Goal: Task Accomplishment & Management: Complete application form

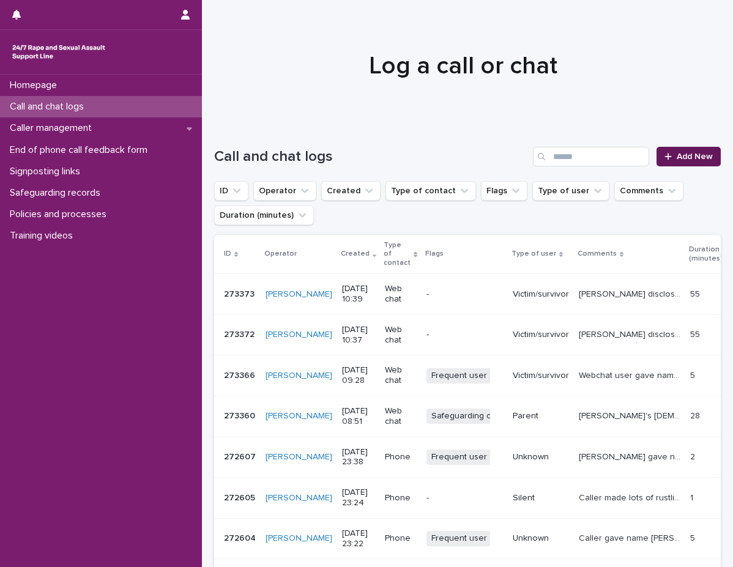
click at [680, 154] on span "Add New" at bounding box center [695, 156] width 36 height 9
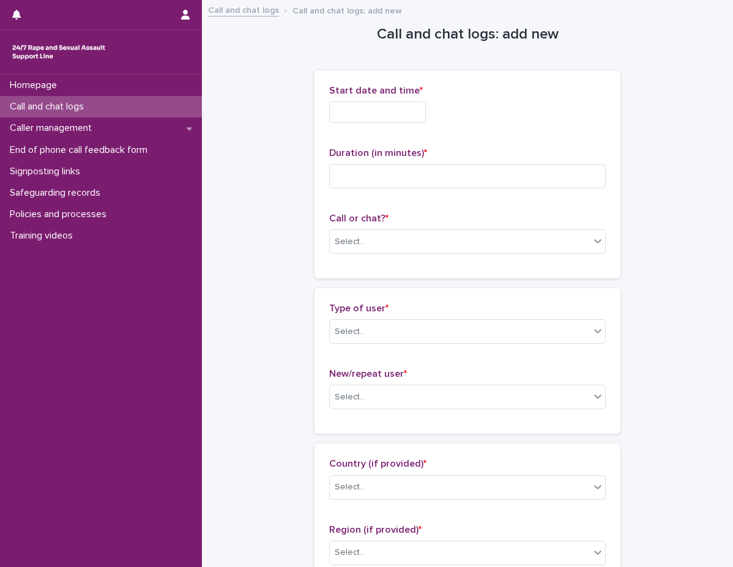
click at [403, 122] on input "text" at bounding box center [377, 112] width 97 height 21
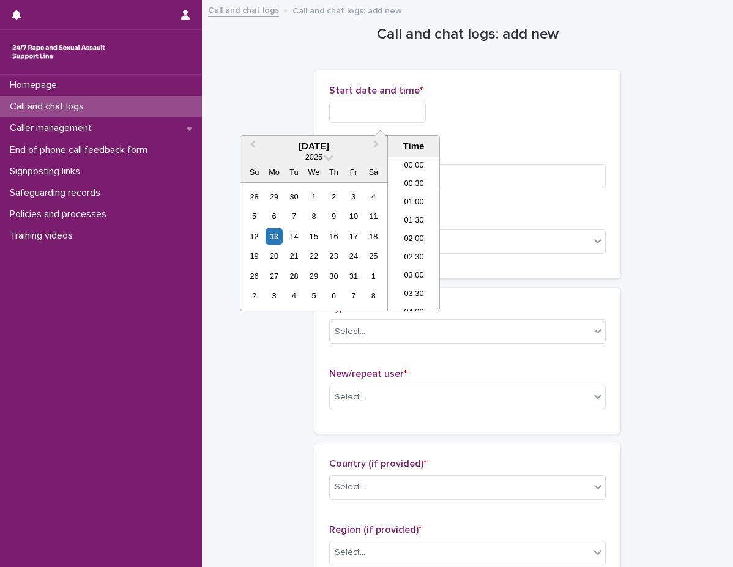
click at [403, 122] on input "text" at bounding box center [377, 112] width 97 height 21
click at [419, 192] on li "10:30" at bounding box center [414, 197] width 52 height 18
click at [426, 103] on input "**********" at bounding box center [377, 112] width 97 height 21
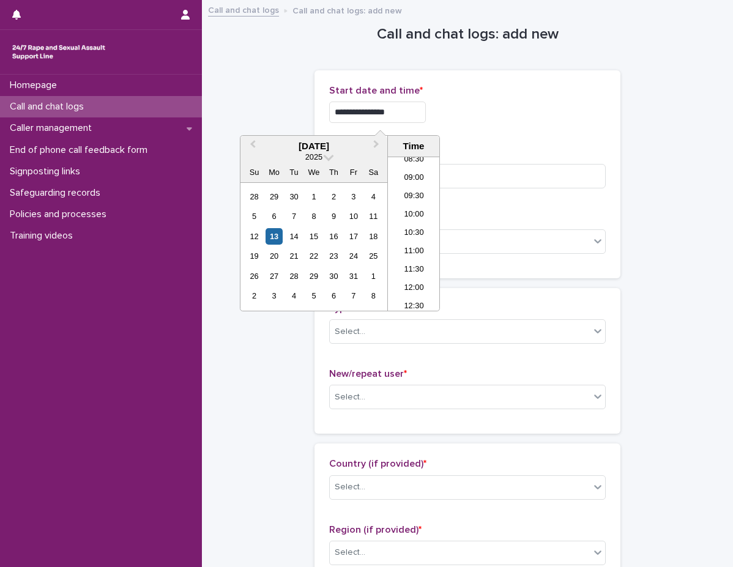
type input "**********"
click at [504, 144] on div "**********" at bounding box center [467, 174] width 277 height 179
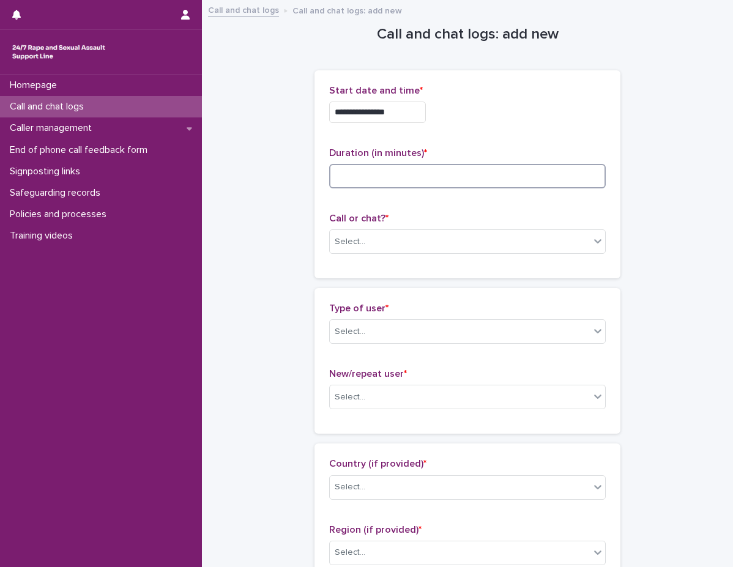
click at [497, 172] on input at bounding box center [467, 176] width 277 height 24
type input "**"
click at [448, 247] on div "Select..." at bounding box center [460, 242] width 260 height 20
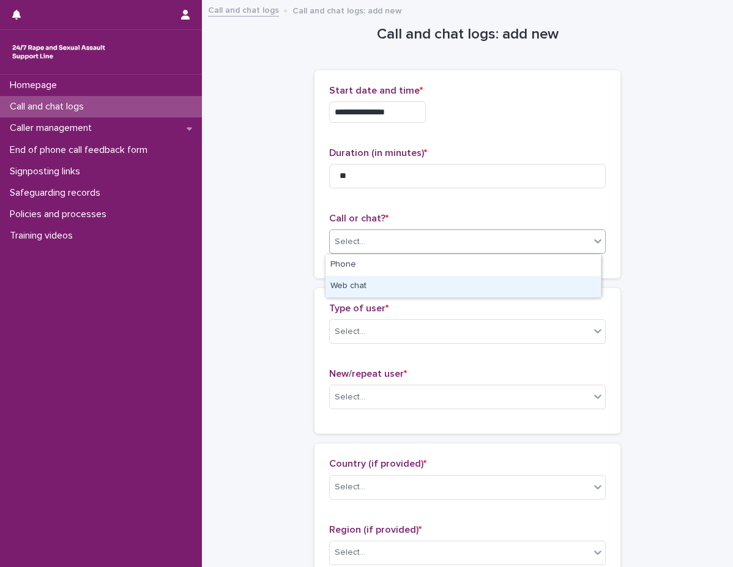
click at [407, 294] on div "Web chat" at bounding box center [463, 286] width 275 height 21
click at [389, 303] on p "Type of user *" at bounding box center [467, 309] width 277 height 12
drag, startPoint x: 377, startPoint y: 329, endPoint x: 373, endPoint y: 341, distance: 12.4
click at [377, 330] on div "Select..." at bounding box center [460, 332] width 260 height 20
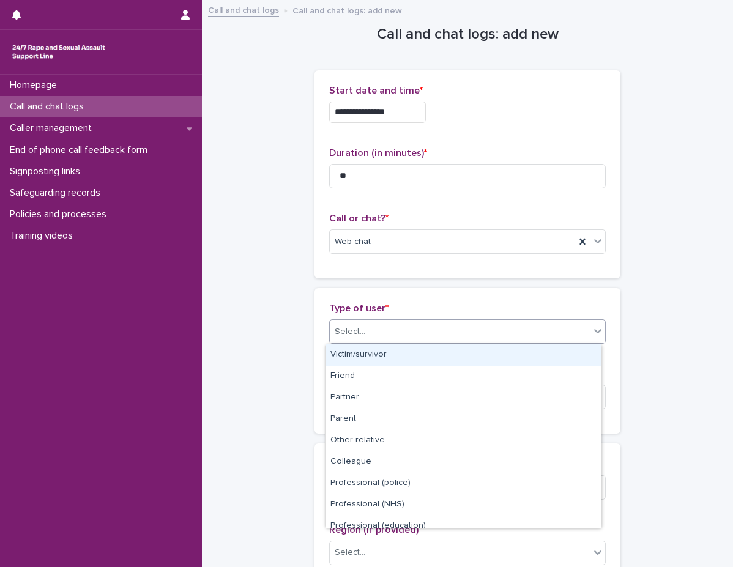
click at [358, 362] on div "Victim/survivor" at bounding box center [463, 355] width 275 height 21
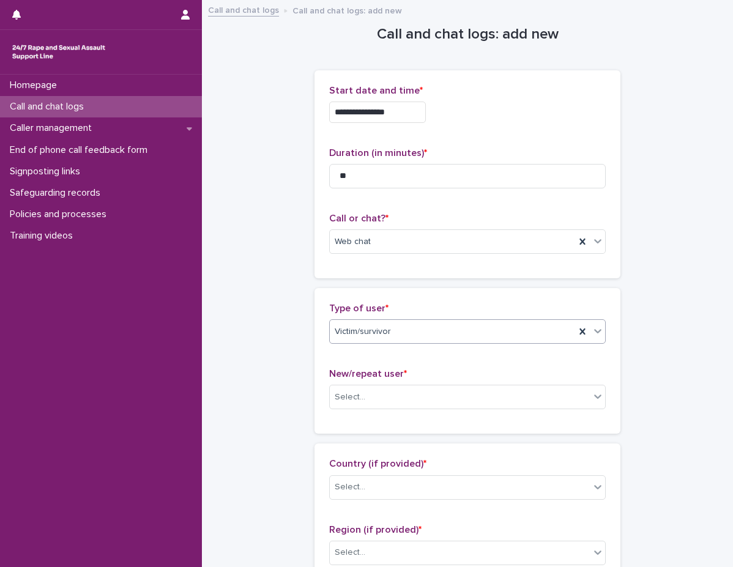
click at [350, 365] on div "Type of user * option Victim/survivor, selected. 0 results available. Select is…" at bounding box center [467, 361] width 277 height 116
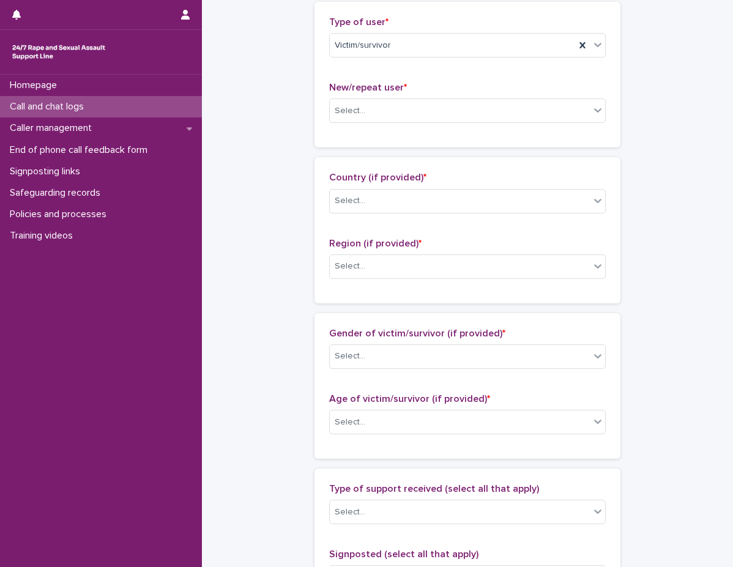
scroll to position [306, 0]
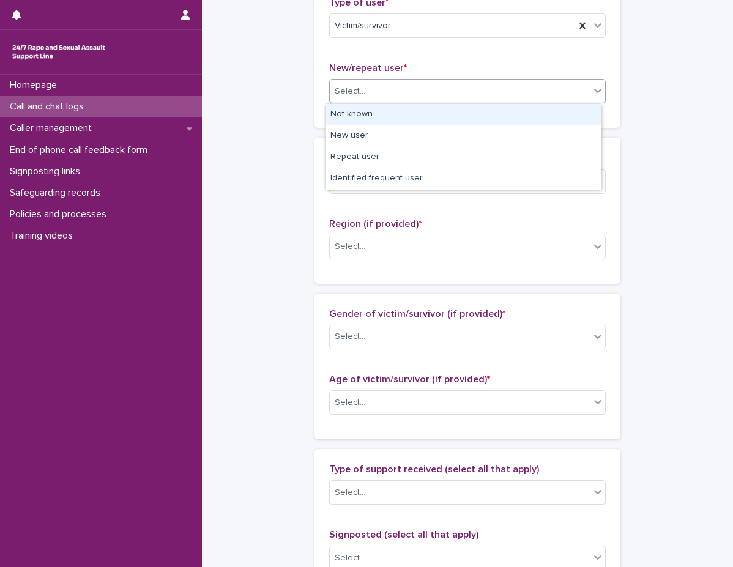
click at [384, 89] on div "Select..." at bounding box center [460, 91] width 260 height 20
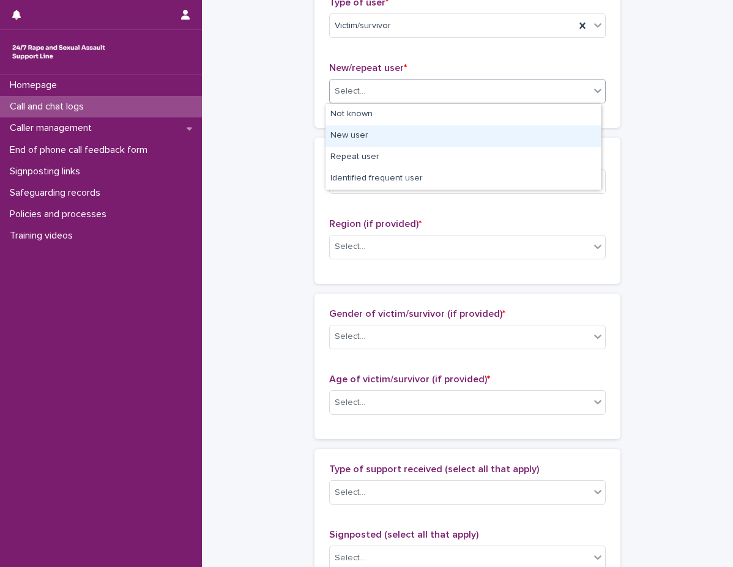
click at [369, 146] on div "New user" at bounding box center [463, 135] width 275 height 21
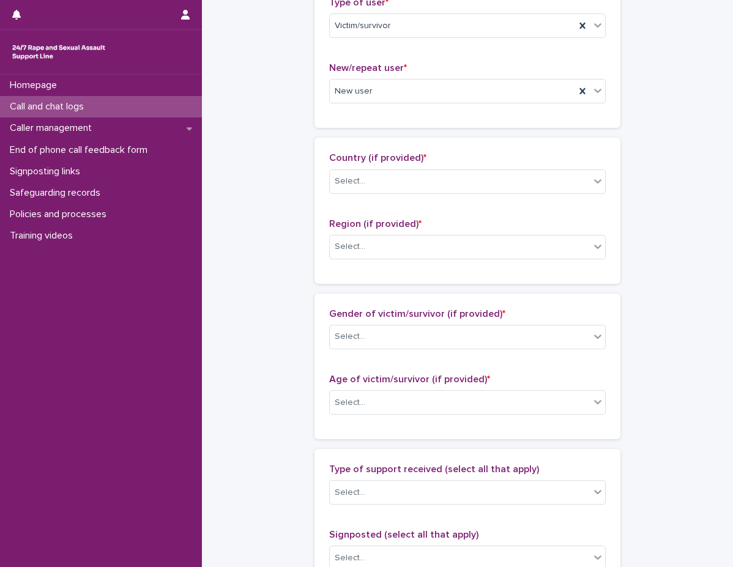
click at [368, 146] on div "Country (if provided) * Select... Region (if provided) * Select..." at bounding box center [468, 211] width 306 height 146
click at [281, 212] on div "**********" at bounding box center [467, 357] width 507 height 1325
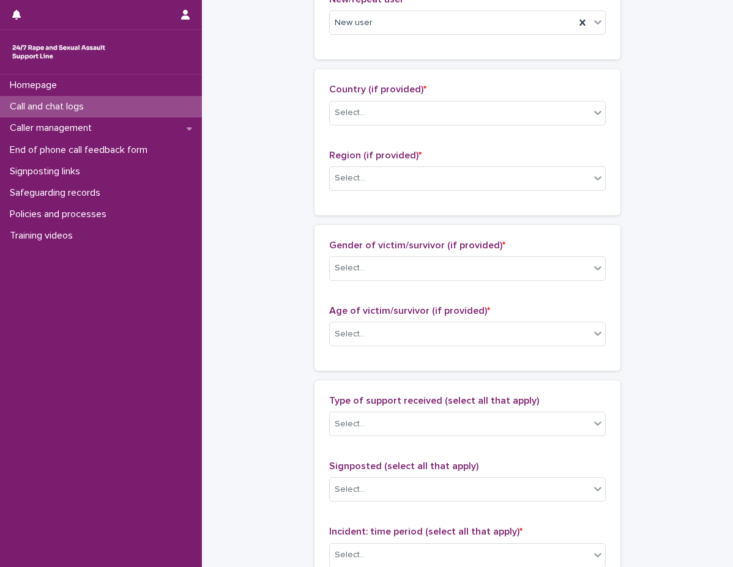
scroll to position [429, 0]
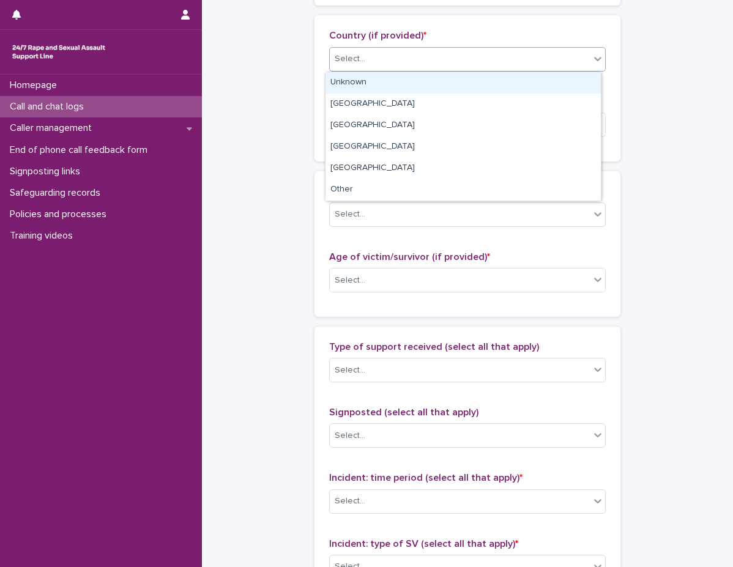
click at [389, 67] on div "Select..." at bounding box center [460, 59] width 260 height 20
click at [383, 87] on div "Unknown" at bounding box center [463, 82] width 275 height 21
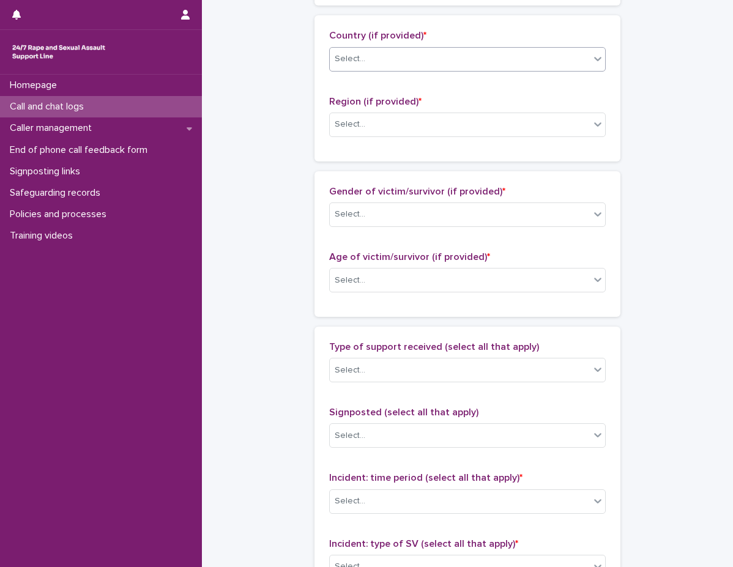
click at [372, 105] on span "Region (if provided) *" at bounding box center [375, 102] width 92 height 10
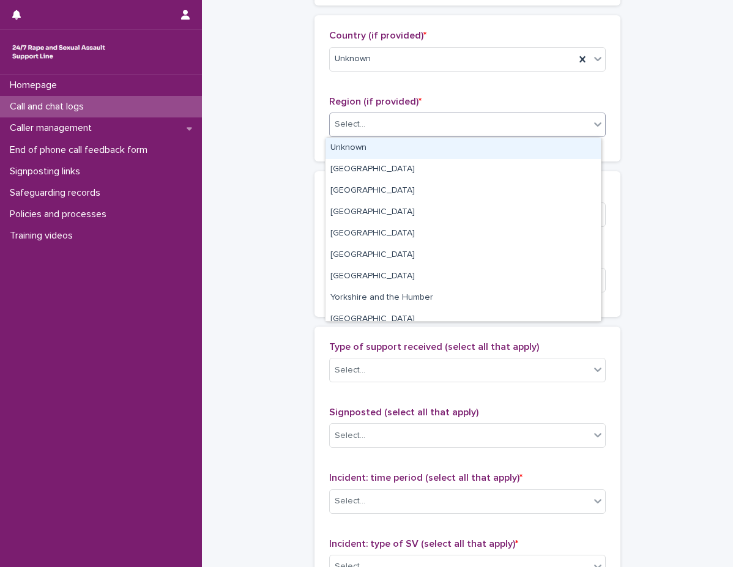
drag, startPoint x: 364, startPoint y: 125, endPoint x: 362, endPoint y: 137, distance: 11.8
click at [364, 126] on div "Select..." at bounding box center [460, 124] width 260 height 20
drag, startPoint x: 362, startPoint y: 143, endPoint x: 357, endPoint y: 149, distance: 7.8
click at [362, 144] on div "Unknown" at bounding box center [463, 148] width 275 height 21
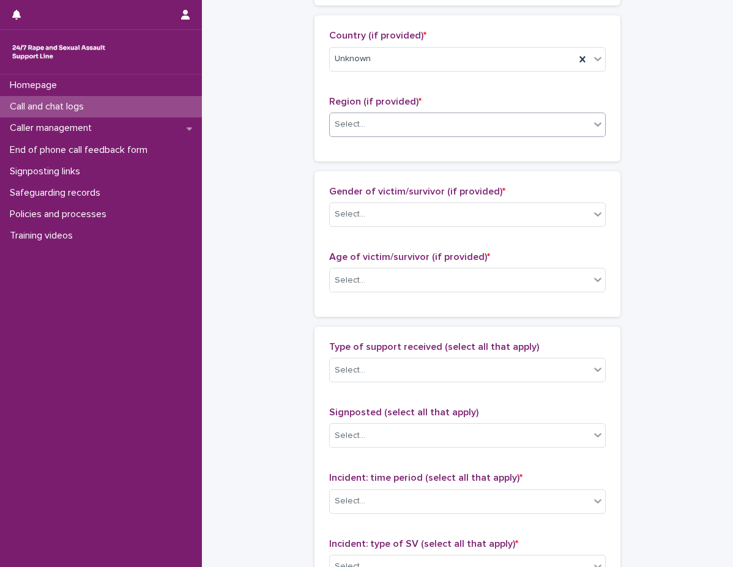
click at [351, 153] on div "Country (if provided) * Unknown Region (if provided) * option Unknown, selected…" at bounding box center [468, 88] width 306 height 146
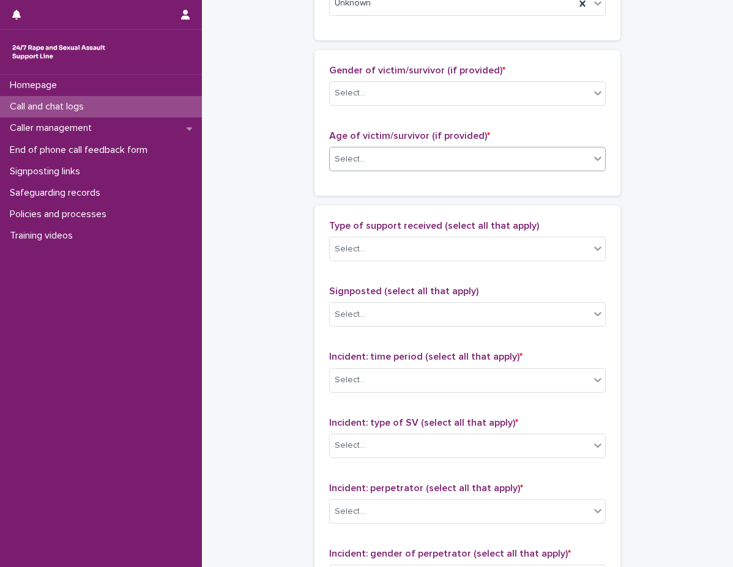
scroll to position [551, 0]
click at [359, 84] on div "Select..." at bounding box center [460, 92] width 260 height 20
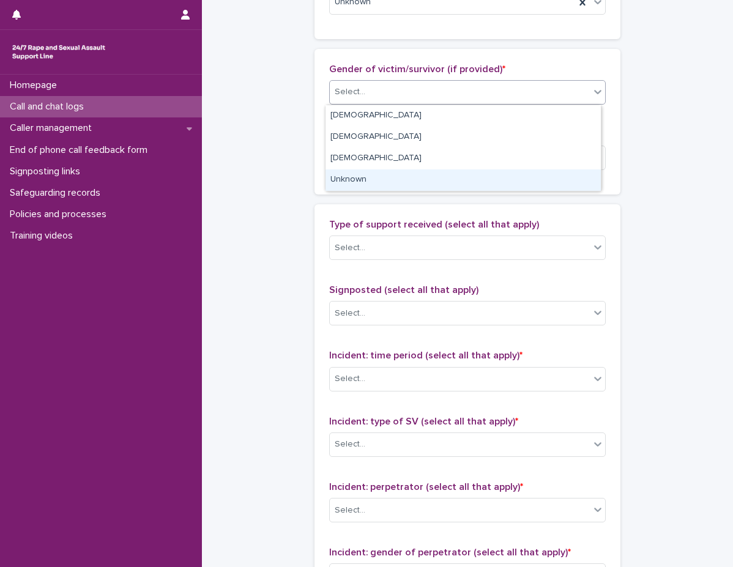
click at [354, 181] on div "Unknown" at bounding box center [463, 180] width 275 height 21
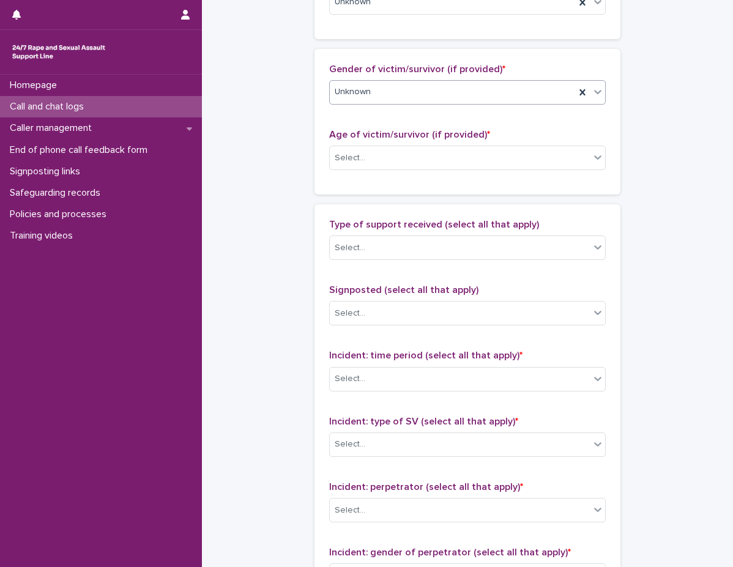
click at [358, 129] on p "Age of victim/survivor (if provided) *" at bounding box center [467, 135] width 277 height 12
click at [376, 138] on span "Age of victim/survivor (if provided) *" at bounding box center [409, 135] width 161 height 10
click at [366, 173] on div "Age of victim/survivor (if provided) * Select..." at bounding box center [467, 154] width 277 height 51
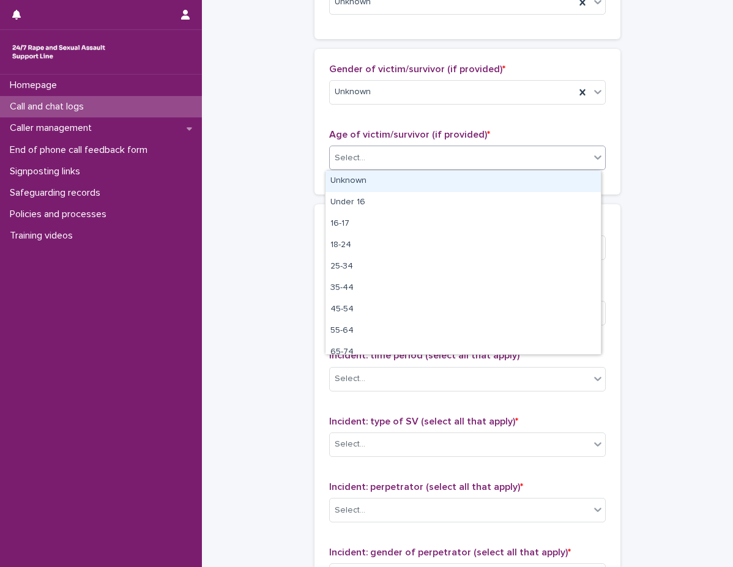
click at [366, 165] on div "Select..." at bounding box center [460, 158] width 260 height 20
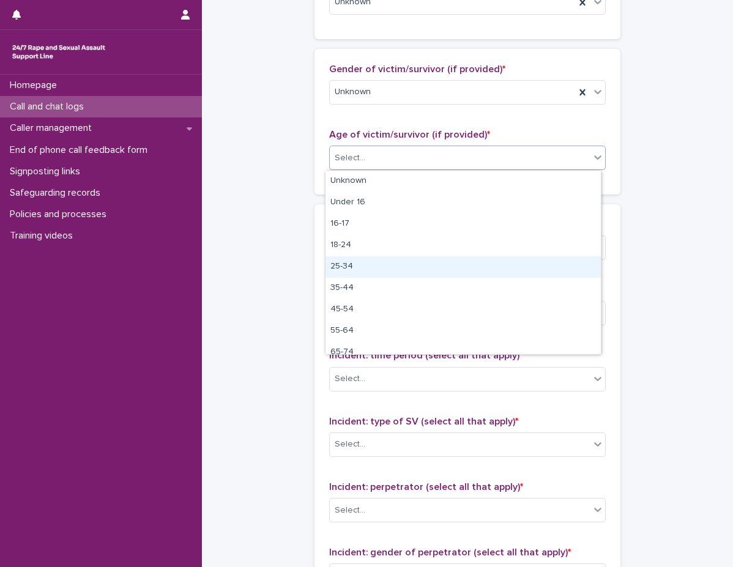
click at [366, 270] on div "25-34" at bounding box center [463, 267] width 275 height 21
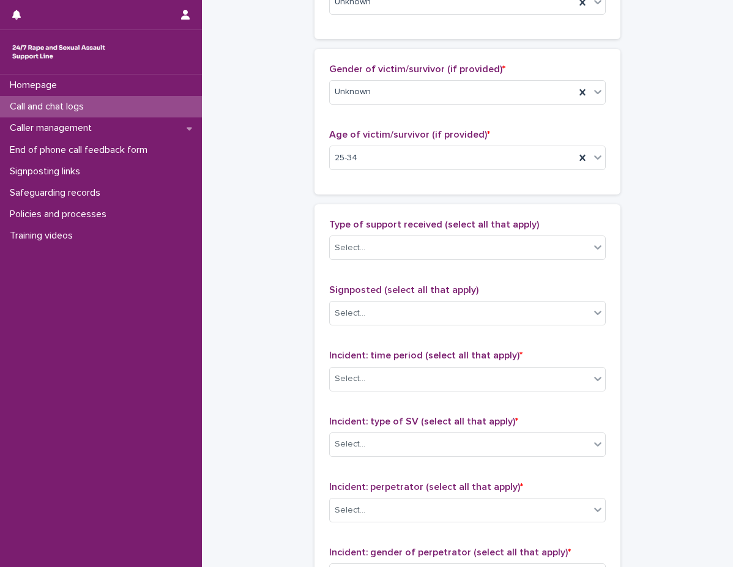
click at [357, 207] on div "Type of support received (select all that apply) Select... Signposted (select a…" at bounding box center [468, 475] width 306 height 542
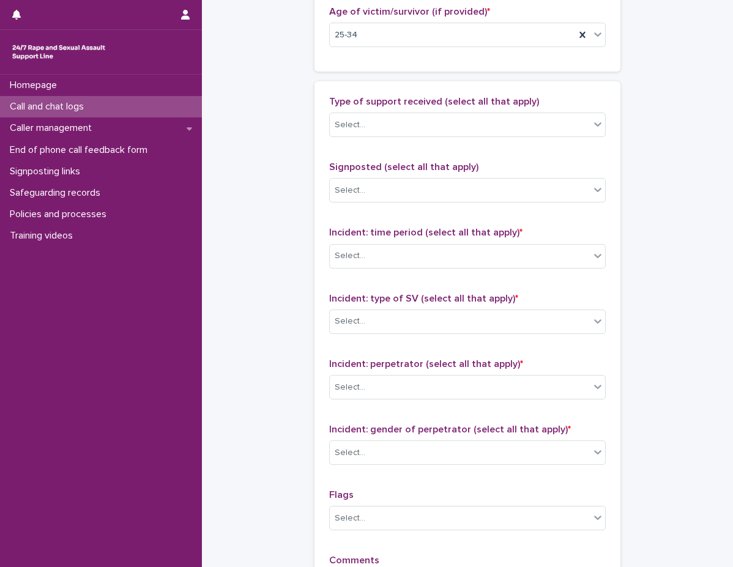
scroll to position [735, 0]
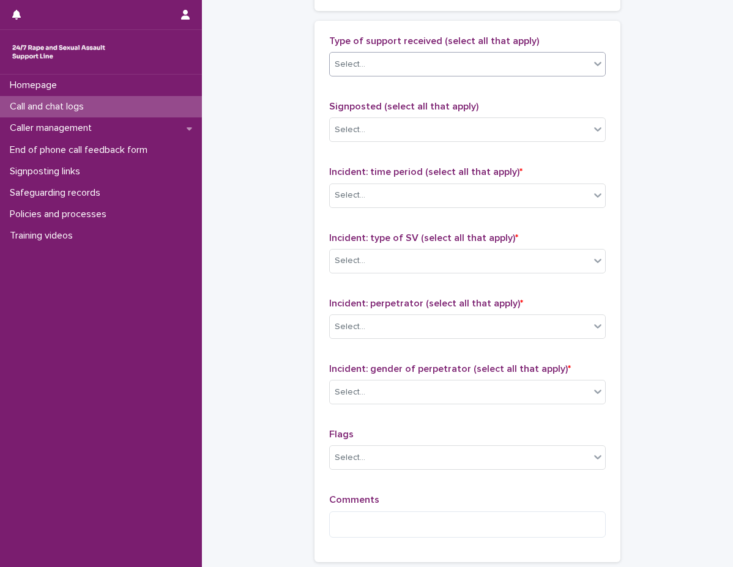
click at [378, 77] on body "**********" at bounding box center [366, 283] width 733 height 567
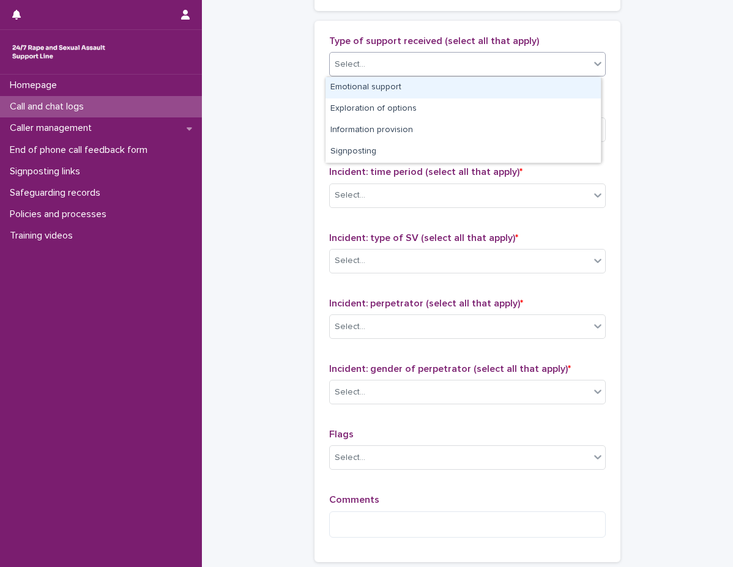
click at [353, 96] on div "Emotional support" at bounding box center [463, 87] width 275 height 21
click at [353, 96] on div "Type of support received (select all that apply) option Emotional support focus…" at bounding box center [467, 292] width 277 height 512
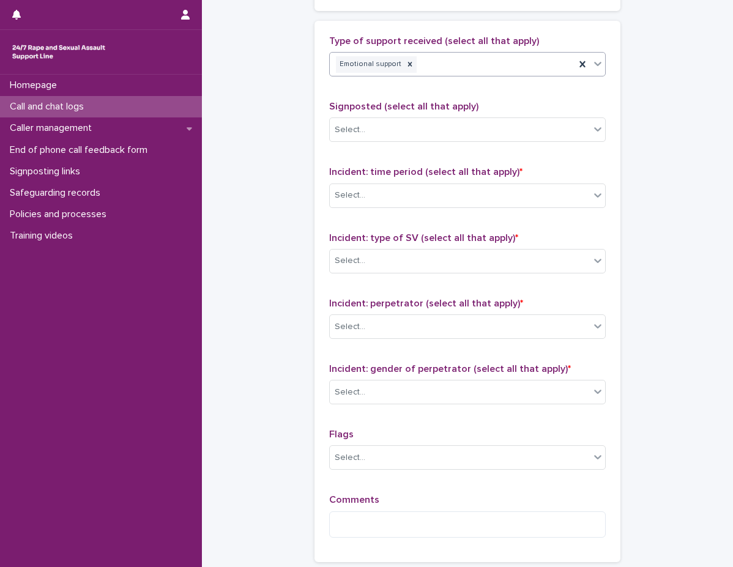
click at [448, 61] on div "Emotional support" at bounding box center [452, 64] width 245 height 21
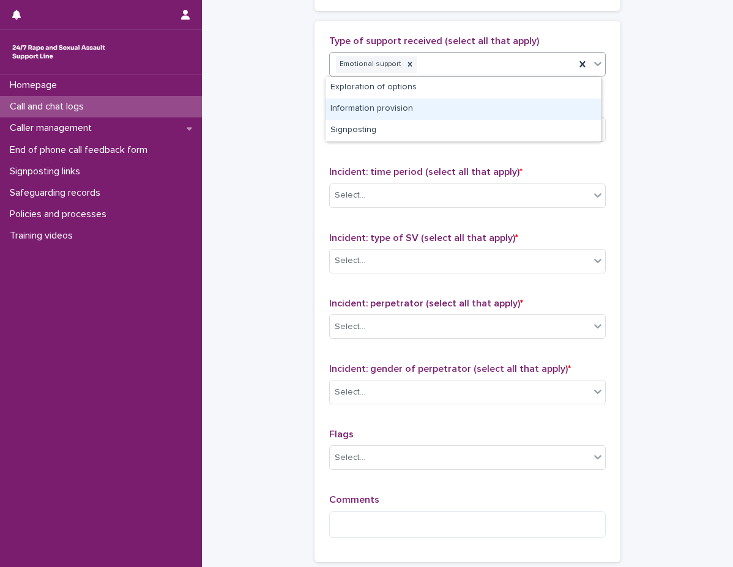
click at [424, 113] on div "Information provision" at bounding box center [463, 109] width 275 height 21
click at [424, 113] on div "Signposted (select all that apply) Select..." at bounding box center [467, 126] width 277 height 51
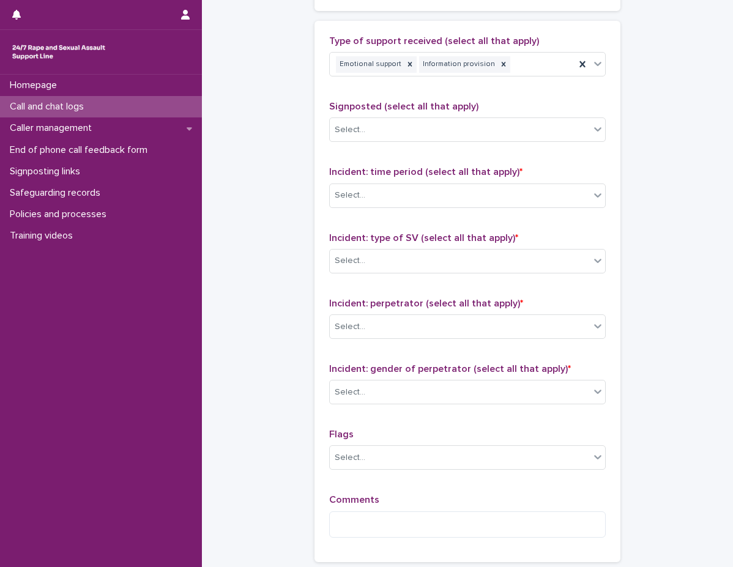
click at [426, 92] on div "Type of support received (select all that apply) Emotional support Information …" at bounding box center [467, 292] width 277 height 512
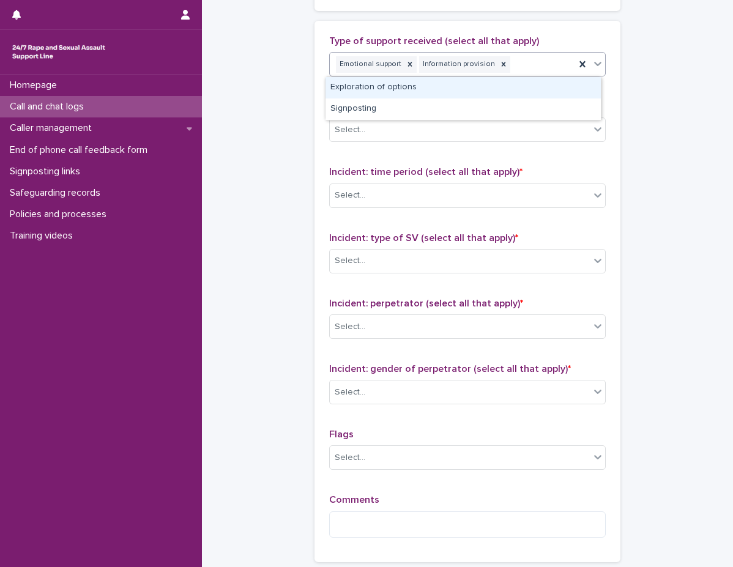
click at [529, 69] on div "Emotional support Information provision" at bounding box center [452, 64] width 245 height 21
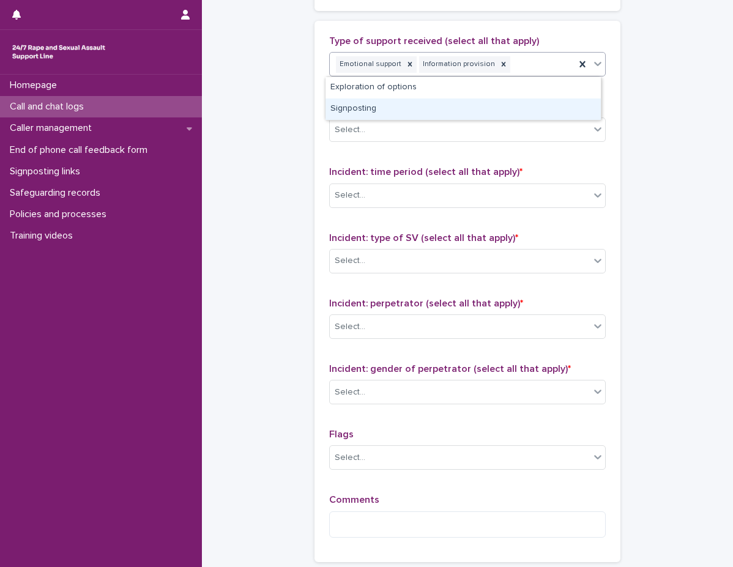
click at [487, 111] on div "Signposting" at bounding box center [463, 109] width 275 height 21
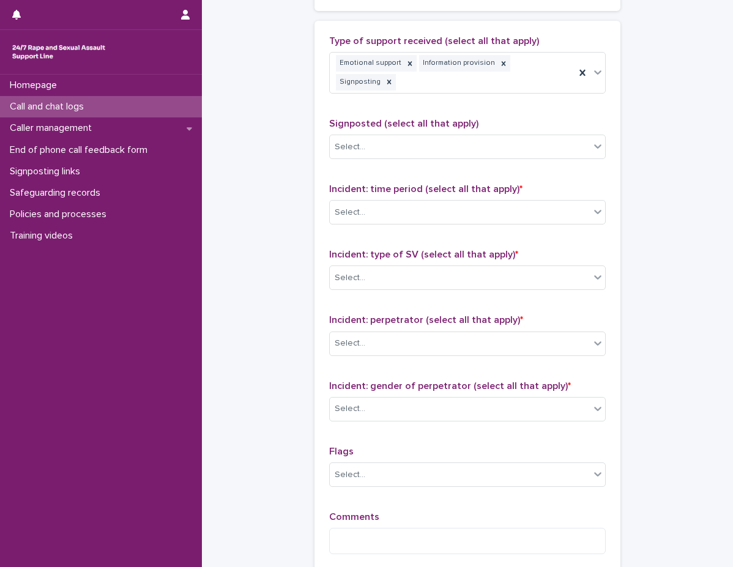
click at [476, 97] on div "Type of support received (select all that apply) Emotional support Information …" at bounding box center [467, 300] width 277 height 529
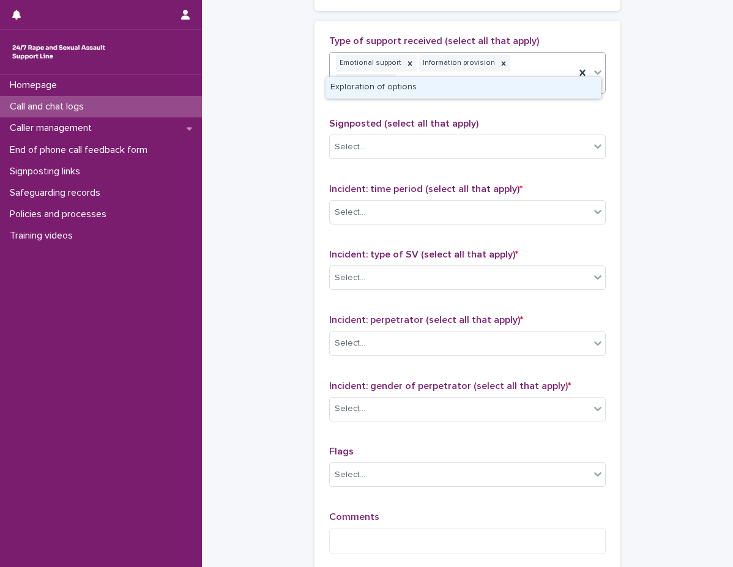
click at [562, 73] on div "Emotional support Information provision Signposting" at bounding box center [452, 73] width 245 height 40
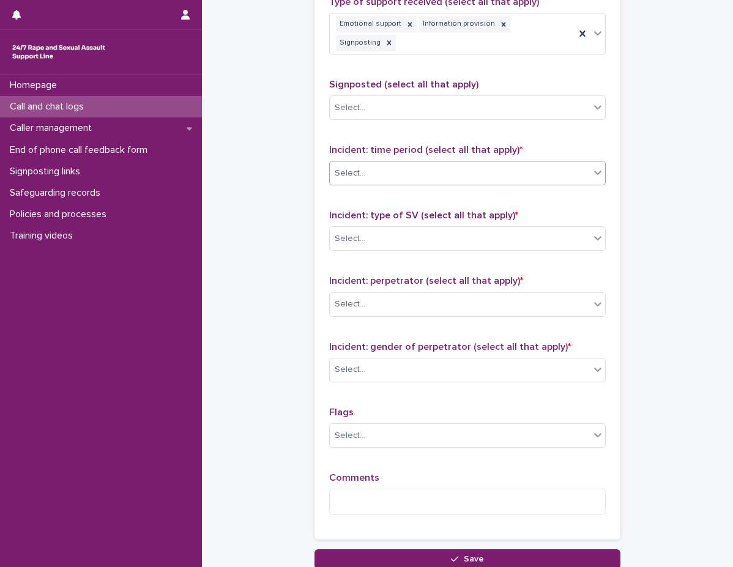
scroll to position [796, 0]
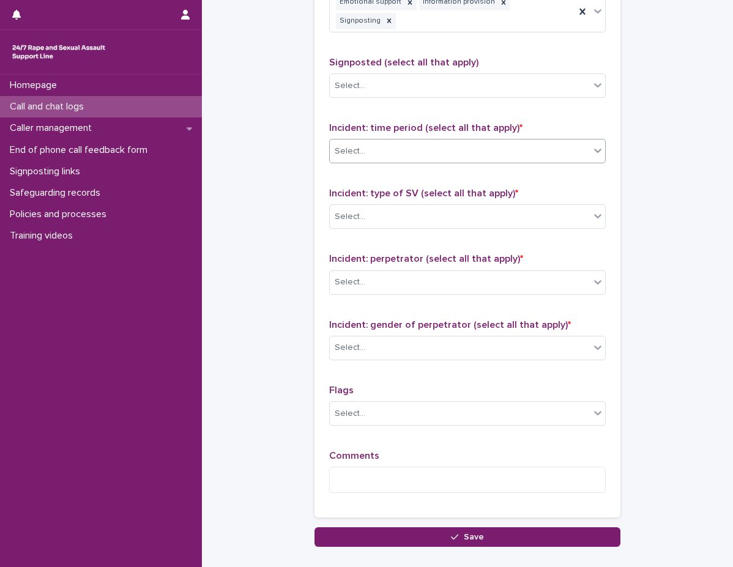
click at [402, 141] on div "Select..." at bounding box center [460, 151] width 260 height 20
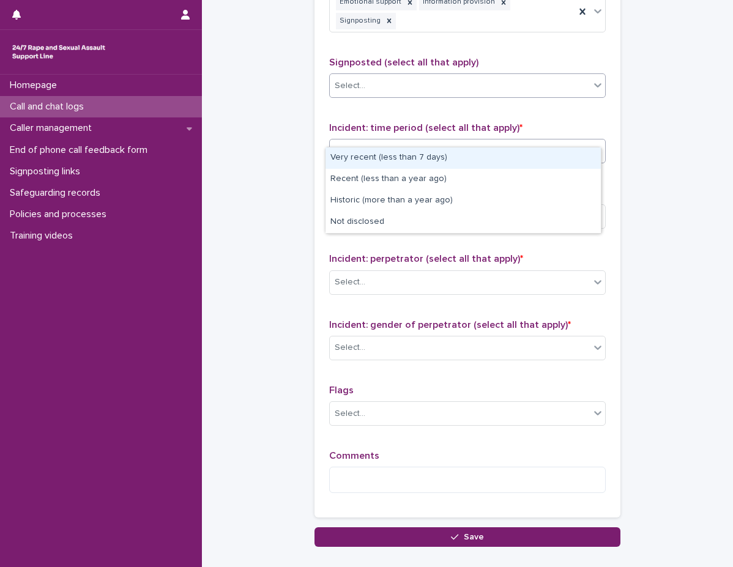
click at [408, 76] on div "Select..." at bounding box center [460, 86] width 260 height 20
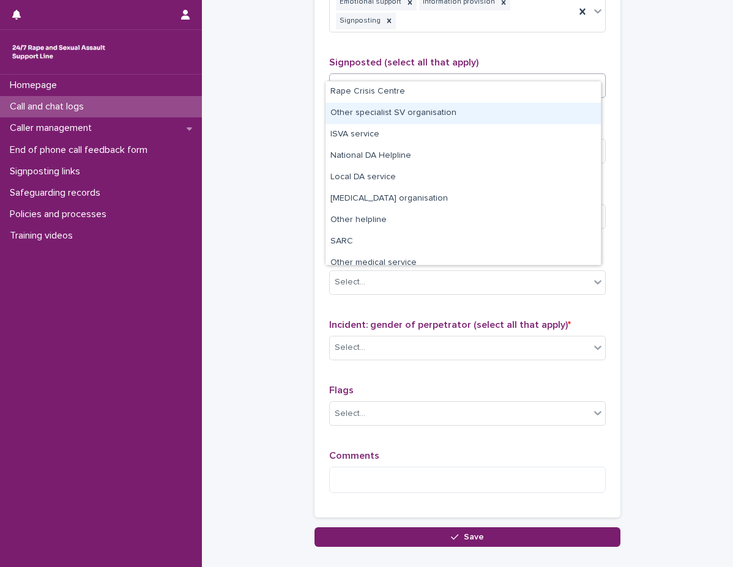
click at [403, 113] on div "Other specialist SV organisation" at bounding box center [463, 113] width 275 height 21
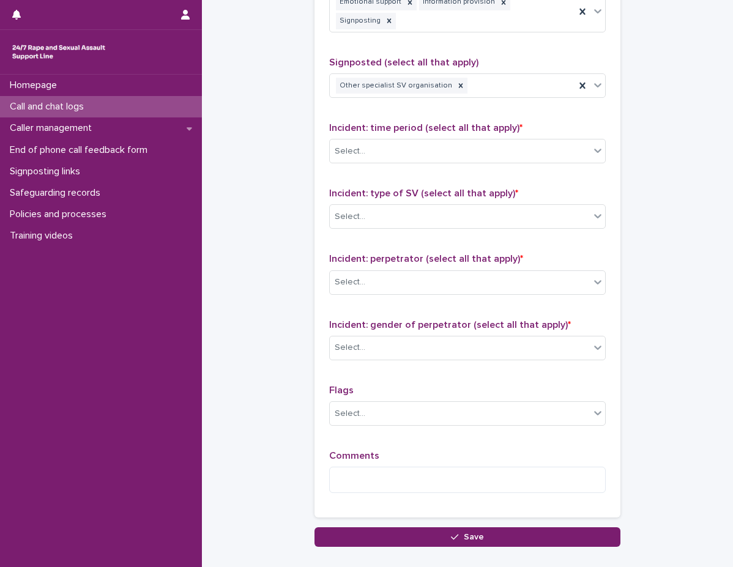
click at [405, 102] on div "Type of support received (select all that apply) Emotional support Information …" at bounding box center [467, 238] width 277 height 529
click at [402, 141] on div "Select..." at bounding box center [460, 151] width 260 height 20
click at [396, 141] on div "Select..." at bounding box center [460, 151] width 260 height 20
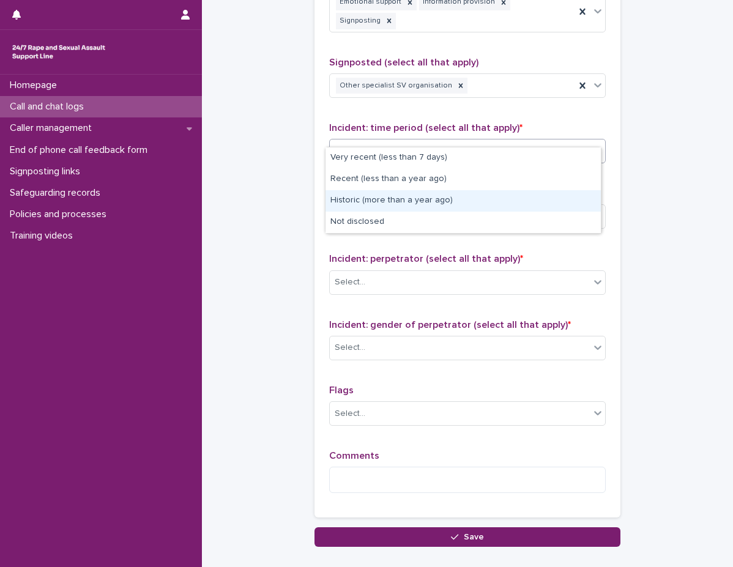
click at [365, 201] on div "Historic (more than a year ago)" at bounding box center [463, 200] width 275 height 21
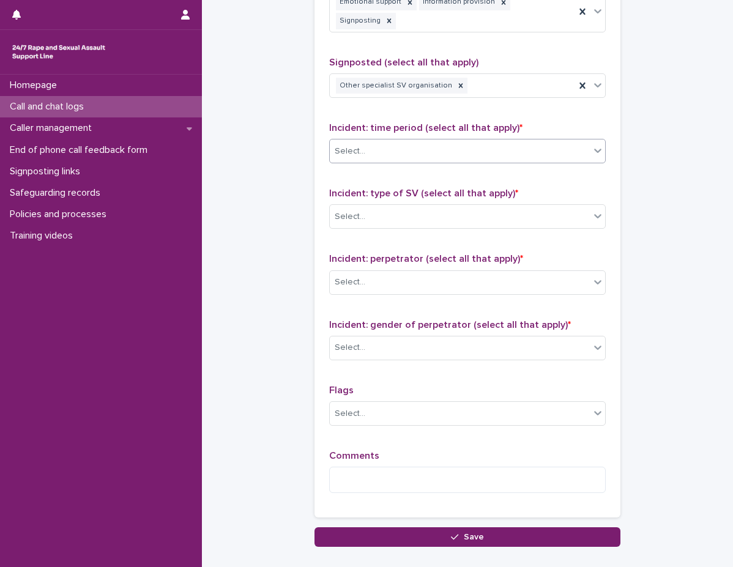
click at [370, 189] on span "Incident: type of SV (select all that apply) *" at bounding box center [423, 194] width 189 height 10
click at [370, 207] on div "Select..." at bounding box center [460, 217] width 260 height 20
click at [365, 207] on div "Select..." at bounding box center [460, 217] width 260 height 20
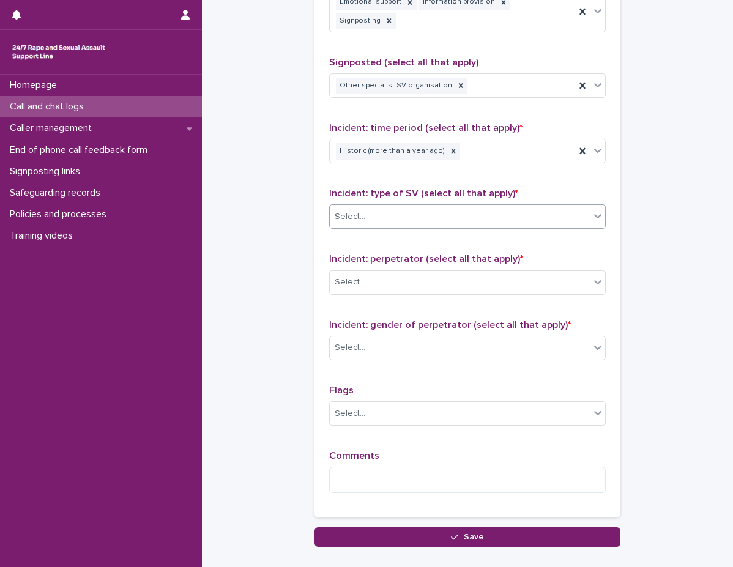
drag, startPoint x: 365, startPoint y: 204, endPoint x: 365, endPoint y: 216, distance: 12.2
click at [365, 207] on div "Select..." at bounding box center [460, 217] width 260 height 20
click at [366, 207] on div "Select..." at bounding box center [460, 217] width 260 height 20
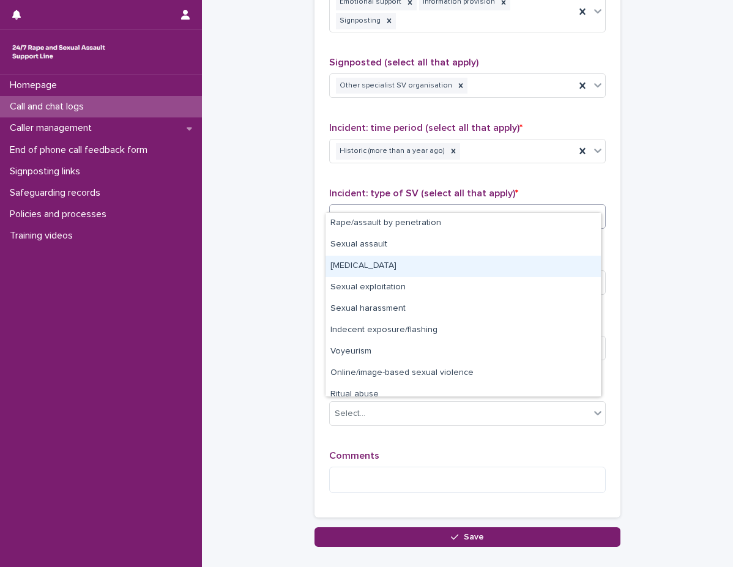
click at [362, 269] on div "Child sexual abuse" at bounding box center [463, 266] width 275 height 21
click at [362, 272] on div "Select..." at bounding box center [460, 282] width 260 height 20
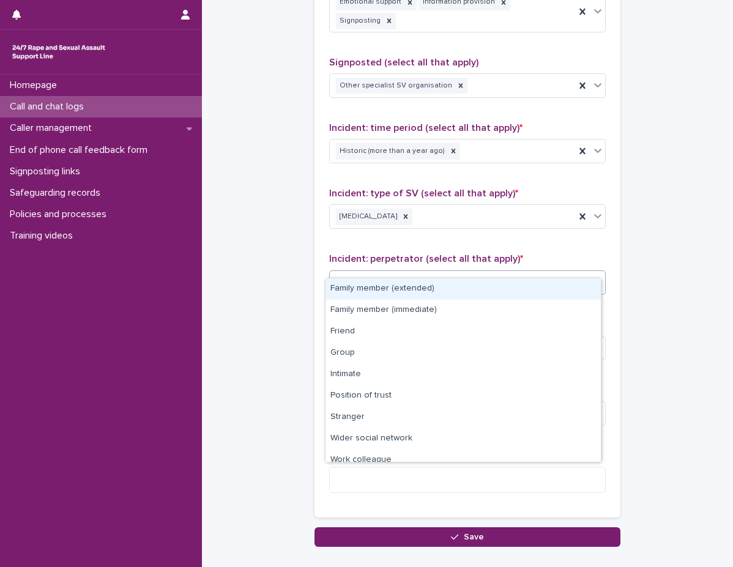
click at [364, 233] on div "Type of support received (select all that apply) Emotional support Information …" at bounding box center [467, 238] width 277 height 529
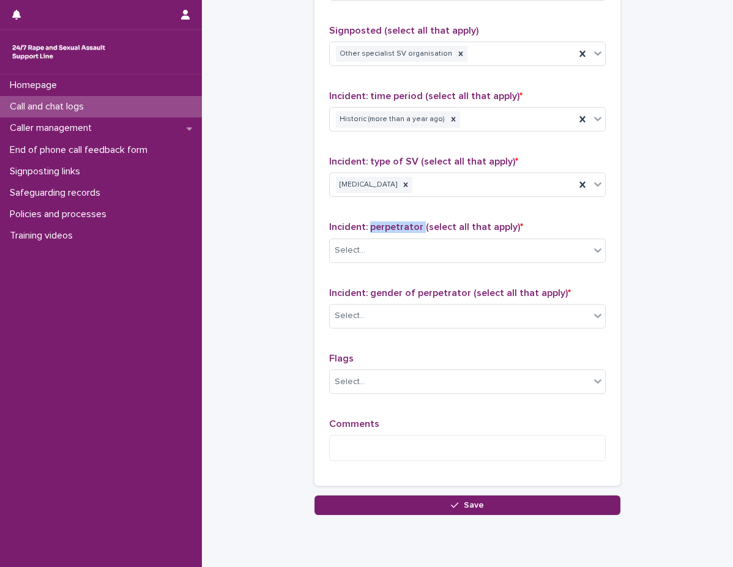
scroll to position [855, 0]
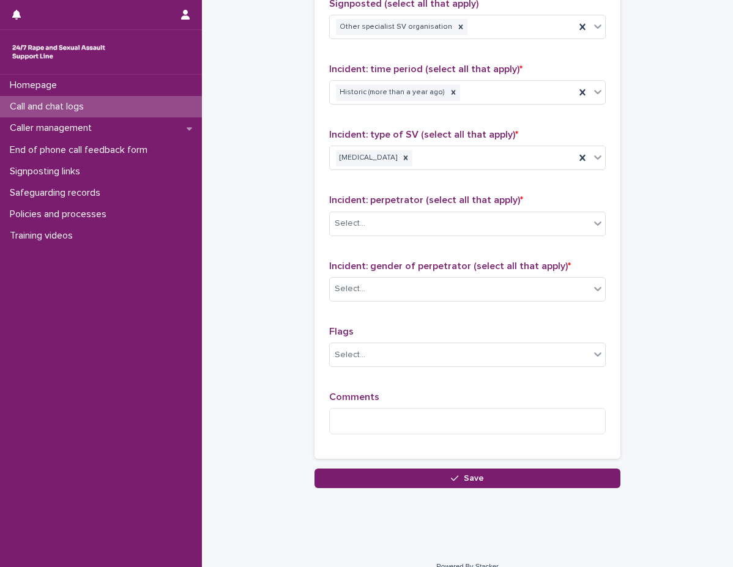
drag, startPoint x: 353, startPoint y: 192, endPoint x: 353, endPoint y: 210, distance: 17.8
click at [353, 195] on div "Incident: perpetrator (select all that apply) * Select..." at bounding box center [467, 220] width 277 height 51
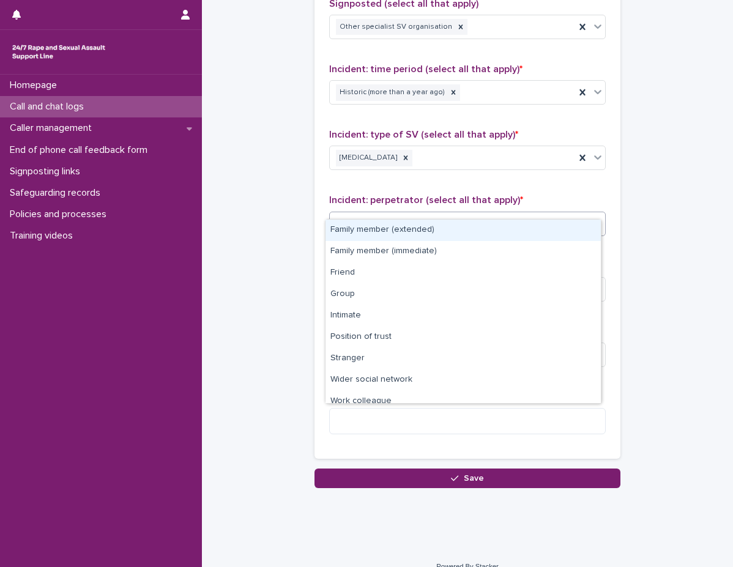
click at [353, 217] on div "Select..." at bounding box center [350, 223] width 31 height 13
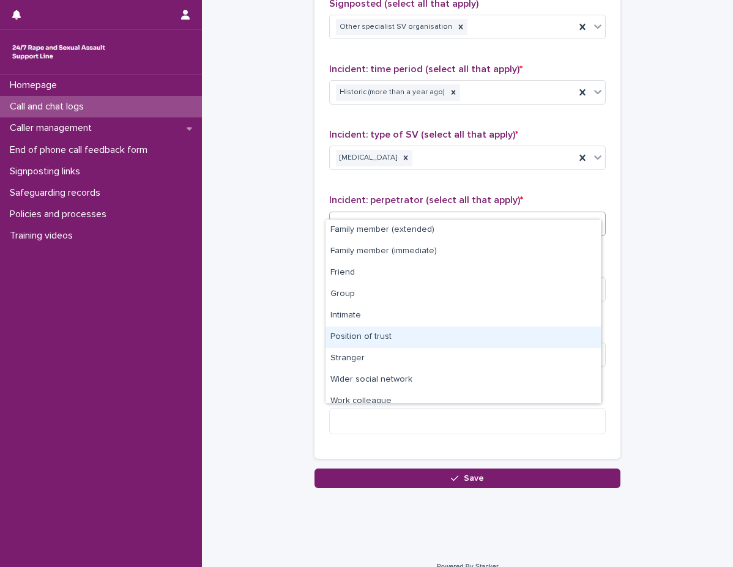
scroll to position [52, 0]
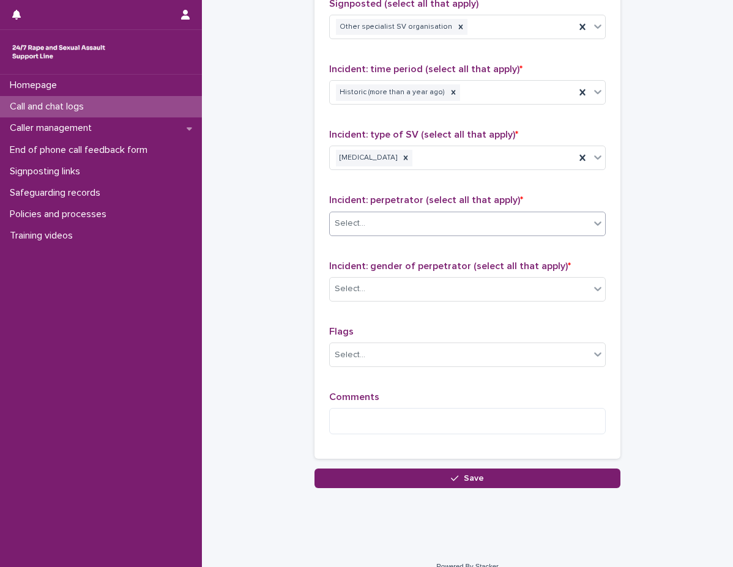
click at [383, 214] on div "Select..." at bounding box center [460, 224] width 260 height 20
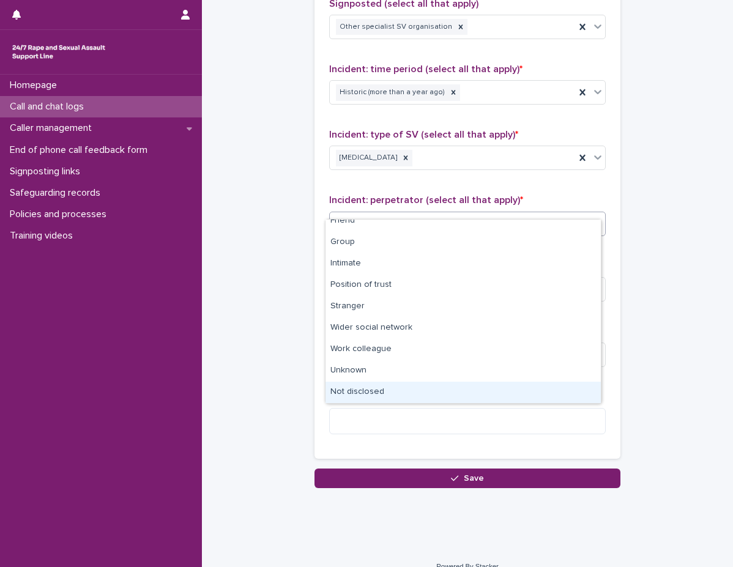
click at [383, 393] on div "Not disclosed" at bounding box center [463, 392] width 275 height 21
click at [383, 408] on textarea at bounding box center [467, 421] width 277 height 26
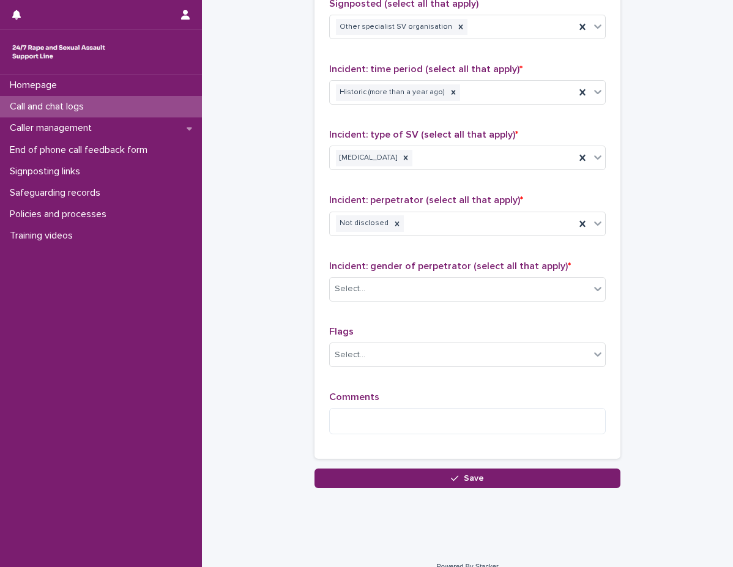
click at [368, 234] on div "Type of support received (select all that apply) Emotional support Information …" at bounding box center [467, 180] width 277 height 529
click at [364, 279] on div "Select..." at bounding box center [460, 289] width 260 height 20
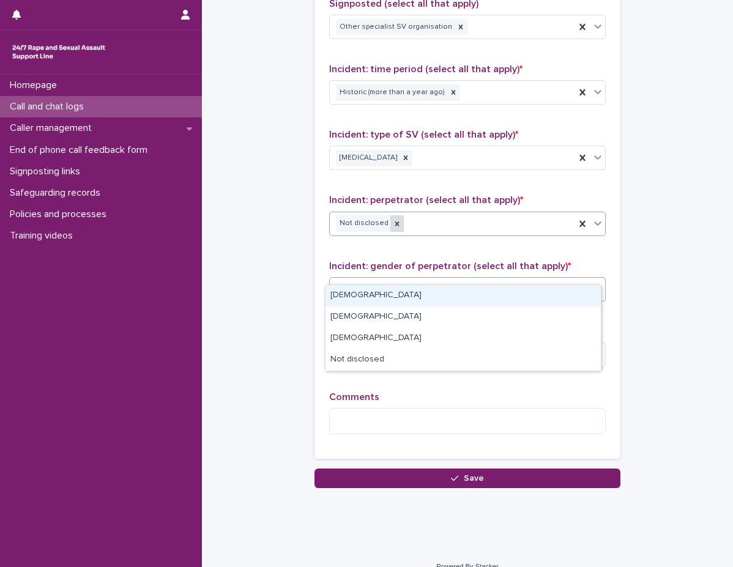
click at [393, 220] on icon at bounding box center [397, 224] width 9 height 9
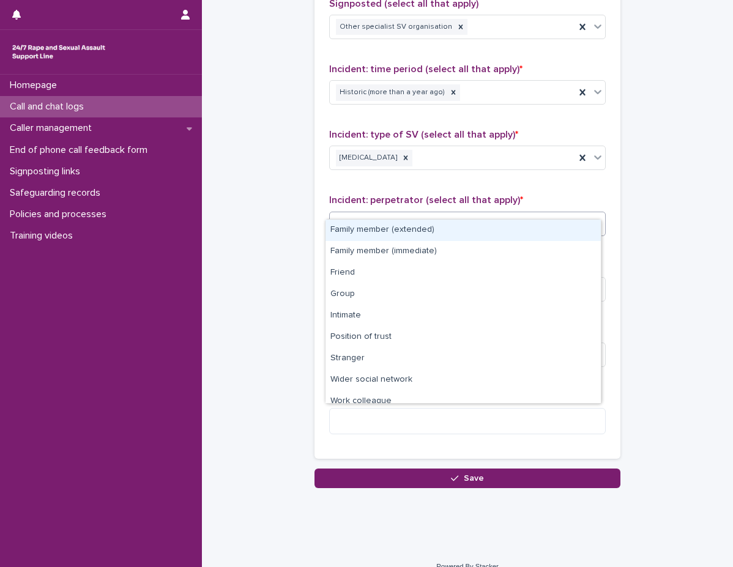
click at [413, 214] on div "Select..." at bounding box center [460, 224] width 260 height 20
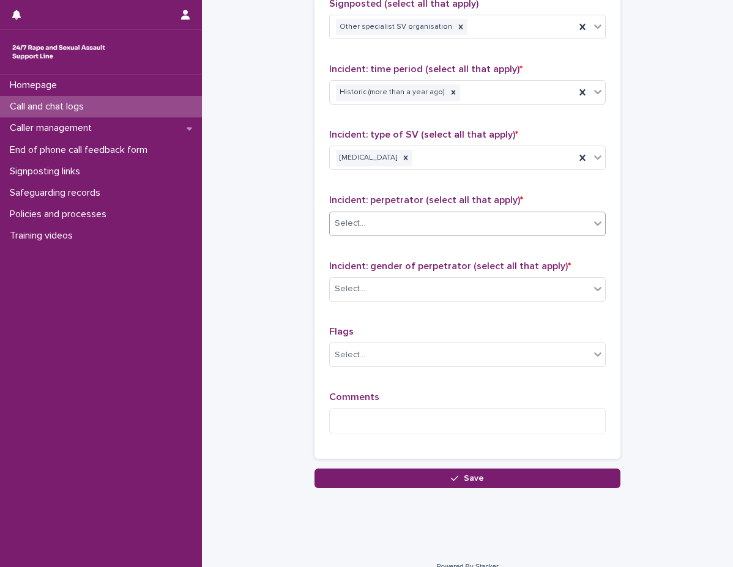
click at [407, 214] on div "Select..." at bounding box center [460, 224] width 260 height 20
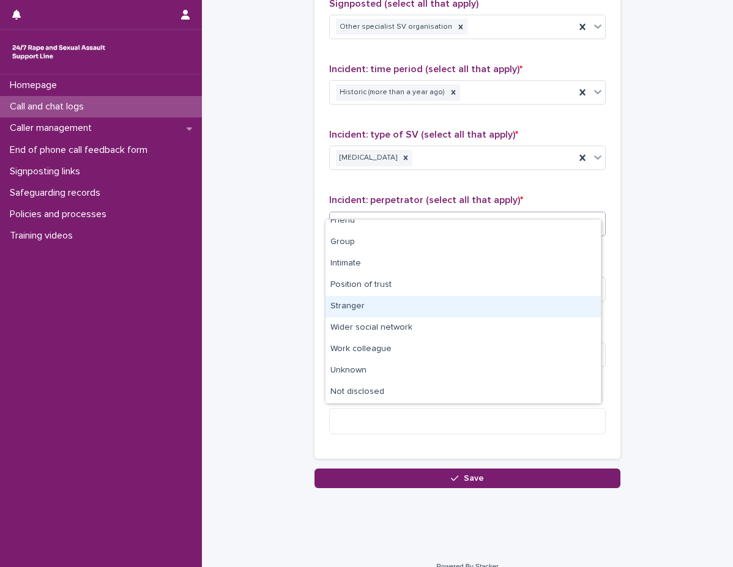
scroll to position [0, 0]
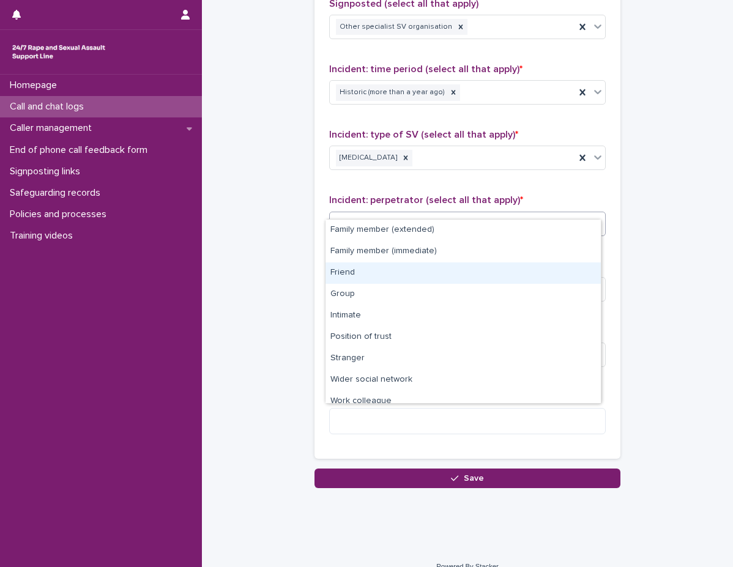
click at [395, 275] on div "Friend" at bounding box center [463, 273] width 275 height 21
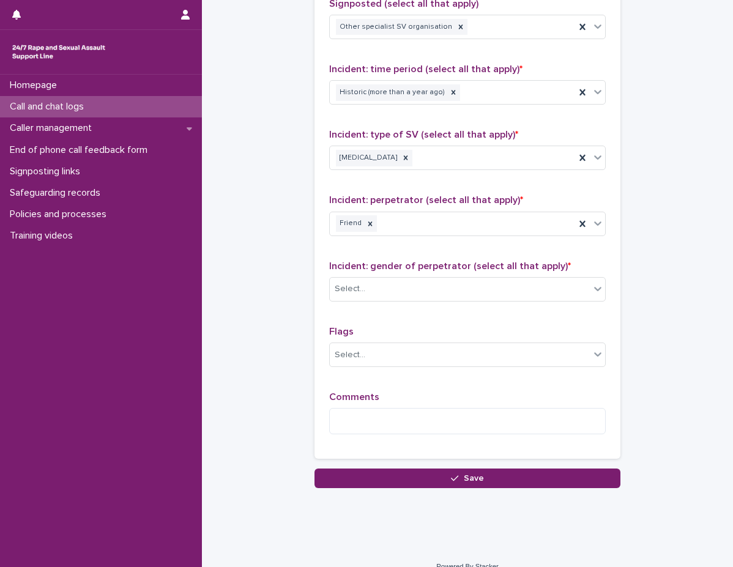
click at [387, 241] on div "Type of support received (select all that apply) Emotional support Information …" at bounding box center [467, 180] width 277 height 529
click at [375, 279] on div "Select..." at bounding box center [460, 289] width 260 height 20
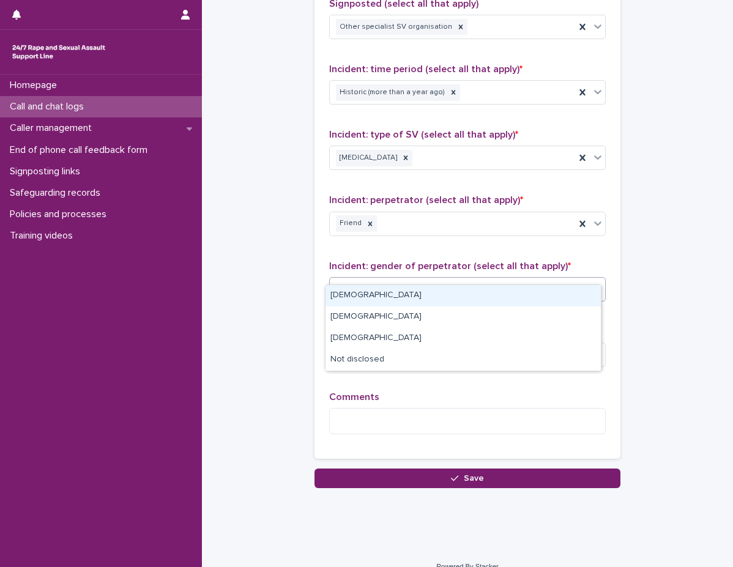
click at [378, 299] on div "Male" at bounding box center [463, 295] width 275 height 21
click at [378, 299] on div "Type of support received (select all that apply) Emotional support Information …" at bounding box center [467, 180] width 277 height 529
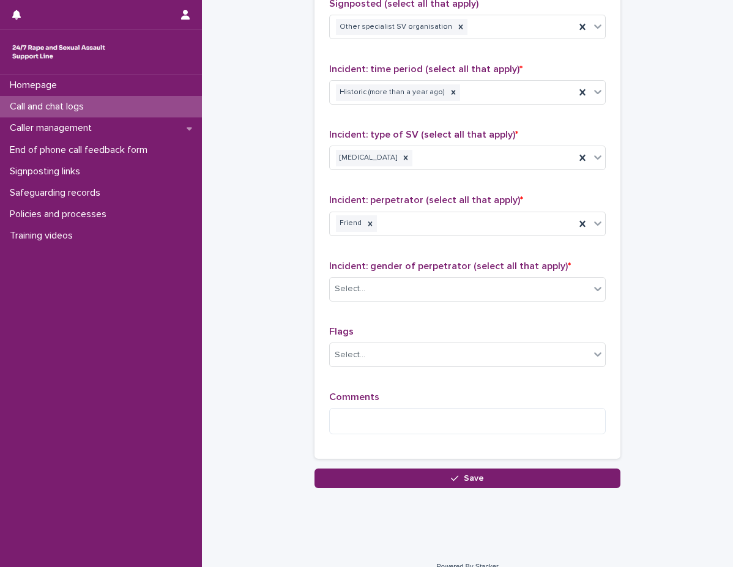
click at [372, 326] on p "Flags" at bounding box center [467, 332] width 277 height 12
click at [384, 345] on div "Select..." at bounding box center [460, 355] width 260 height 20
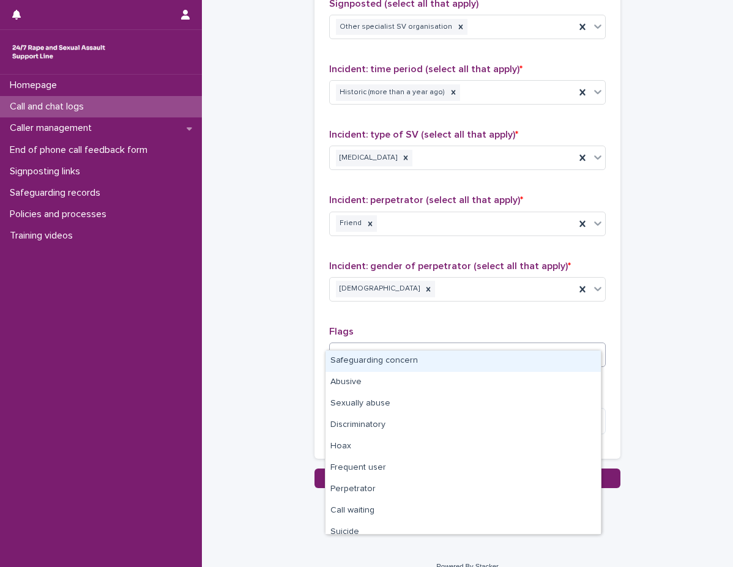
click at [398, 326] on p "Flags" at bounding box center [467, 332] width 277 height 12
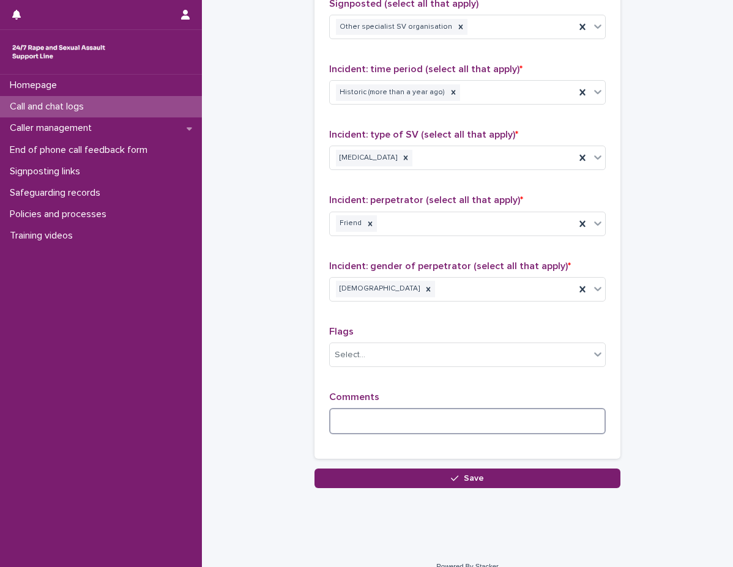
click at [404, 408] on textarea at bounding box center [467, 421] width 277 height 26
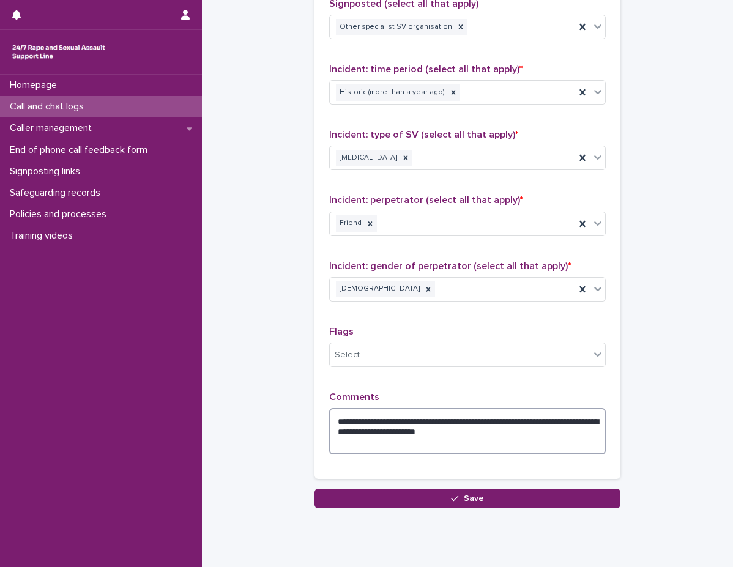
drag, startPoint x: 538, startPoint y: 402, endPoint x: 498, endPoint y: 400, distance: 40.4
click at [498, 408] on textarea "**********" at bounding box center [467, 431] width 277 height 47
click at [426, 435] on textarea "**********" at bounding box center [467, 431] width 277 height 47
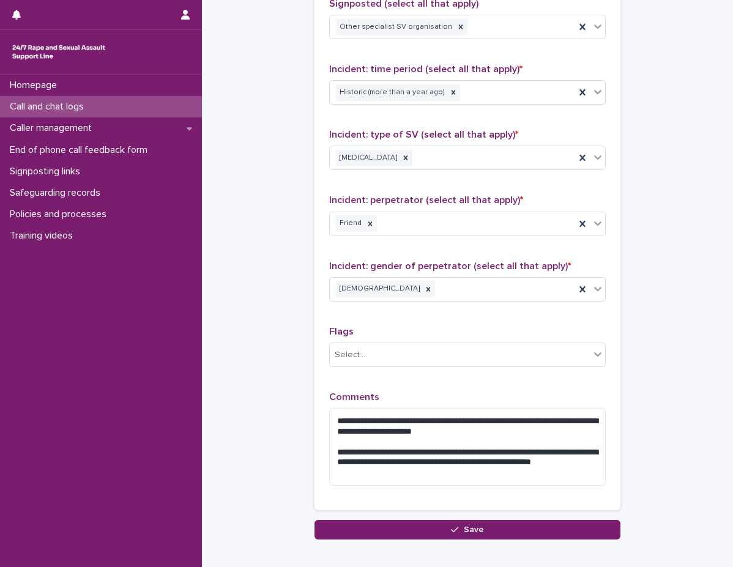
drag, startPoint x: 392, startPoint y: 448, endPoint x: 399, endPoint y: 441, distance: 9.6
click at [392, 448] on textarea "**********" at bounding box center [467, 447] width 277 height 78
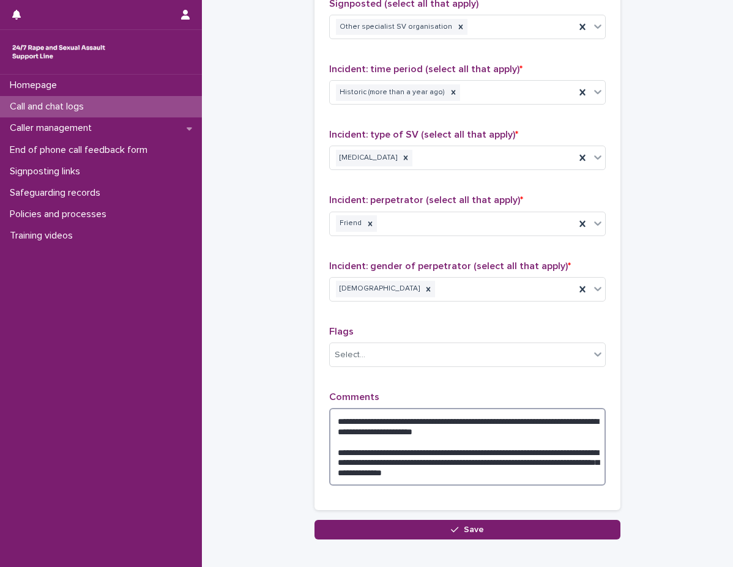
type textarea "**********"
click at [506, 392] on p "Comments" at bounding box center [467, 398] width 277 height 12
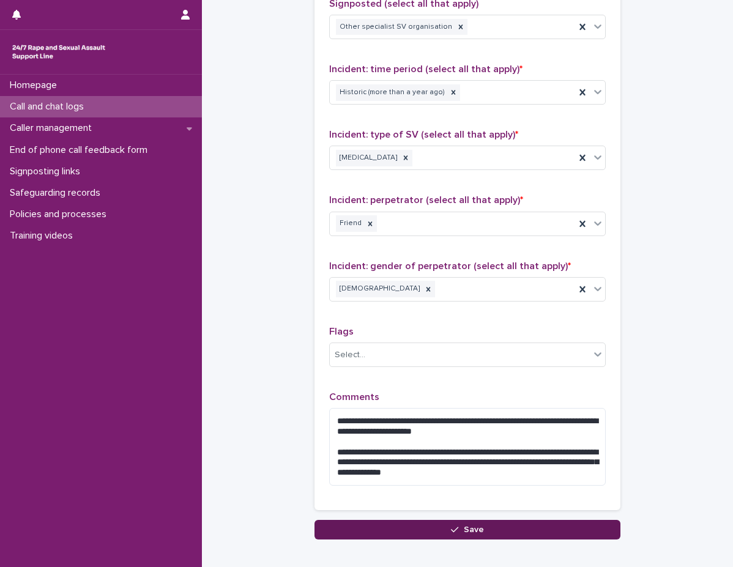
click at [525, 520] on button "Save" at bounding box center [468, 530] width 306 height 20
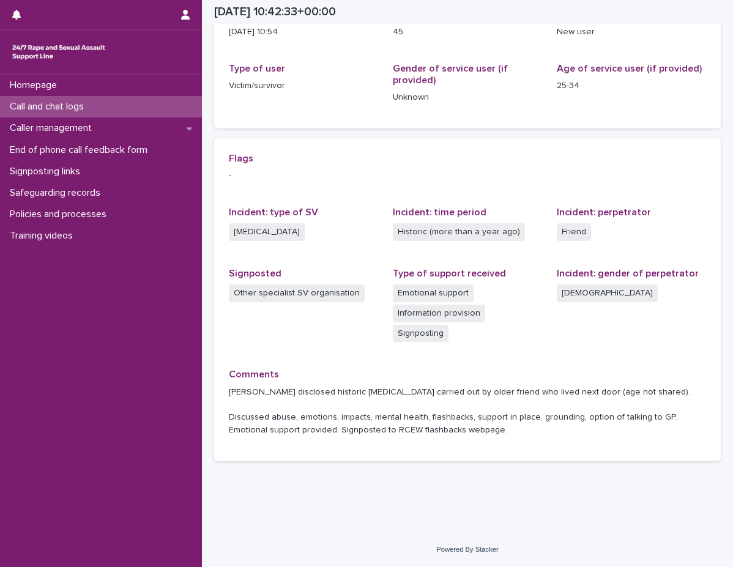
scroll to position [173, 0]
click at [122, 102] on div "Call and chat logs" at bounding box center [101, 106] width 202 height 21
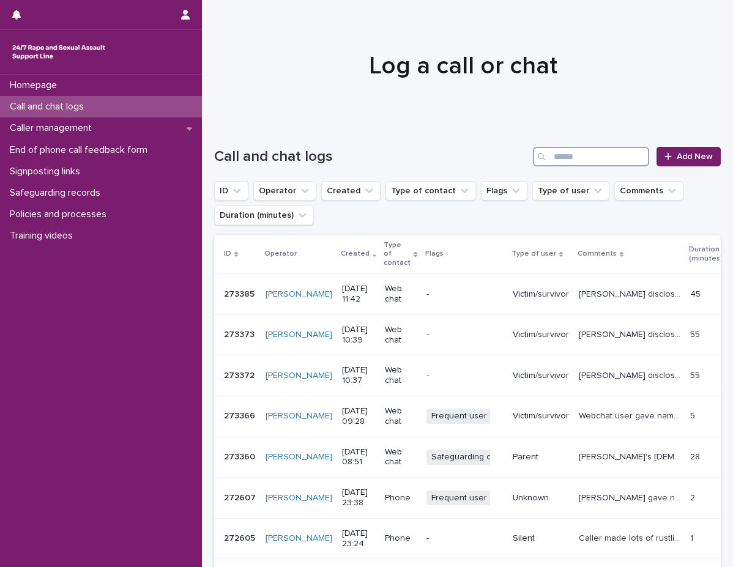
click at [561, 159] on input "Search" at bounding box center [591, 157] width 116 height 20
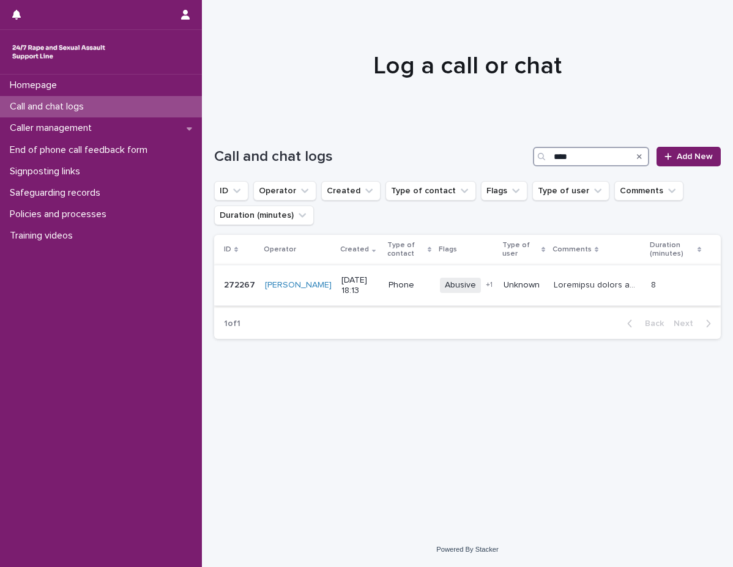
type input "****"
click at [554, 283] on p at bounding box center [599, 284] width 90 height 13
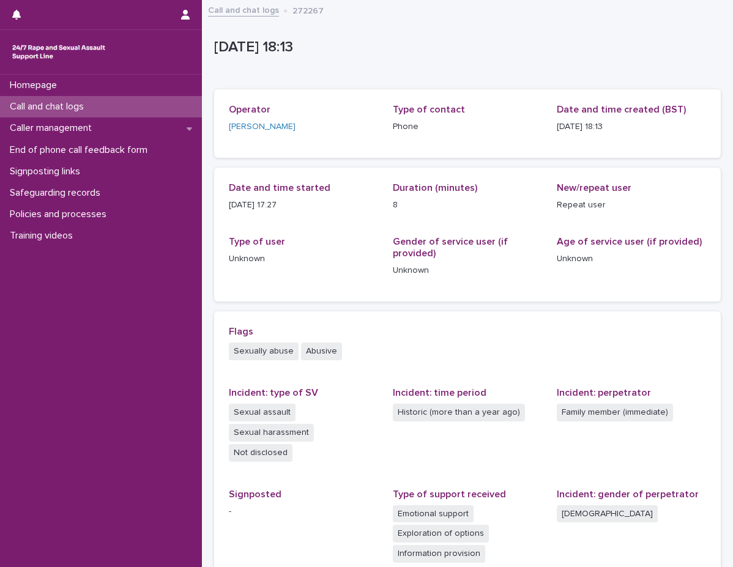
click at [542, 283] on div "Date and time started 8/10/2025 17:27 Duration (minutes) 8 New/repeat user Repe…" at bounding box center [468, 234] width 478 height 105
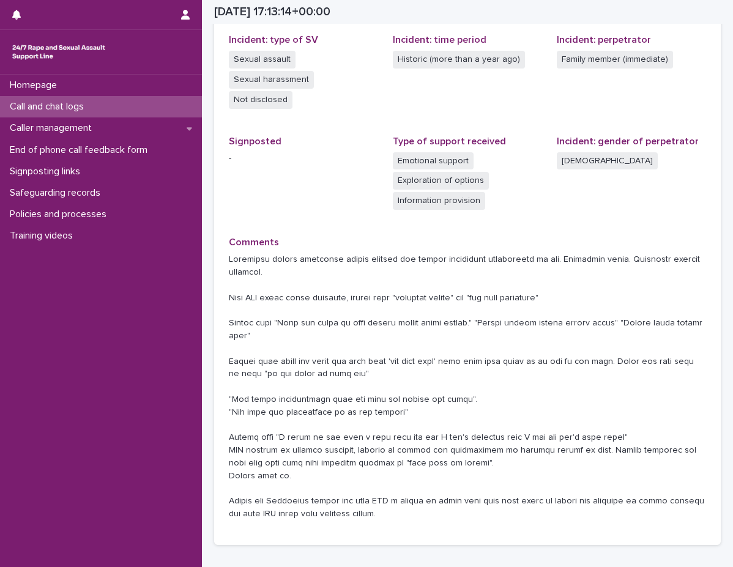
scroll to position [367, 0]
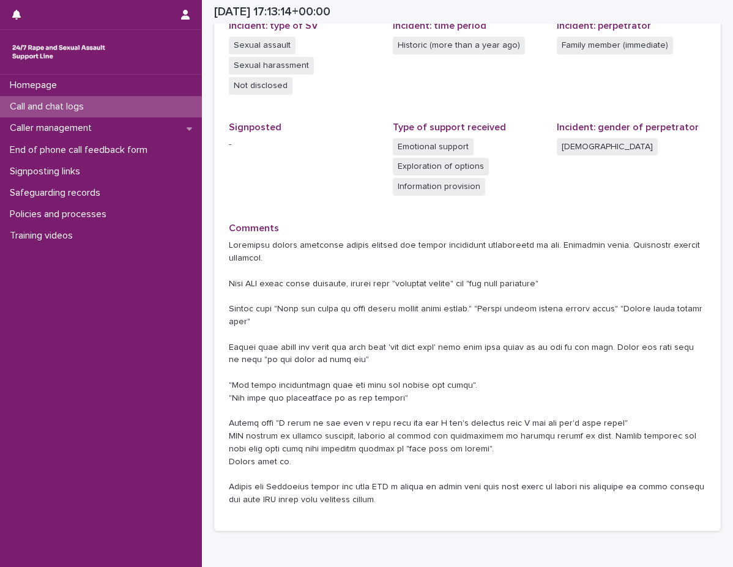
click at [91, 108] on p "Call and chat logs" at bounding box center [49, 107] width 89 height 12
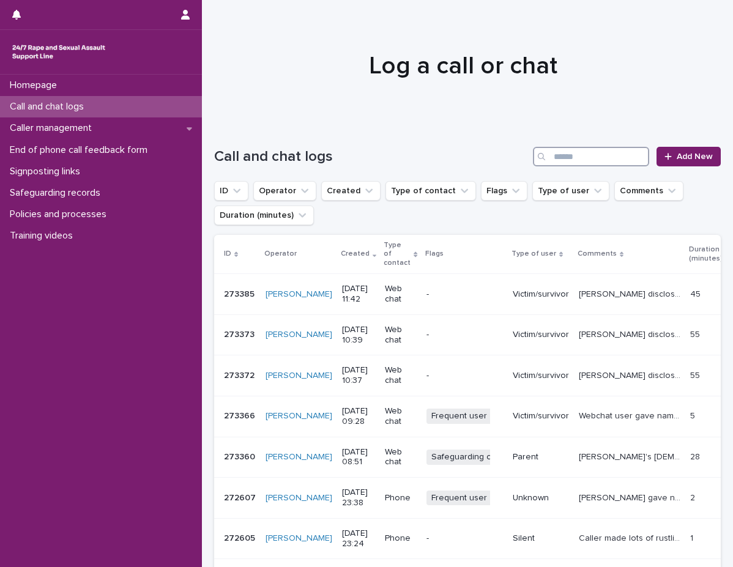
click at [590, 151] on input "Search" at bounding box center [591, 157] width 116 height 20
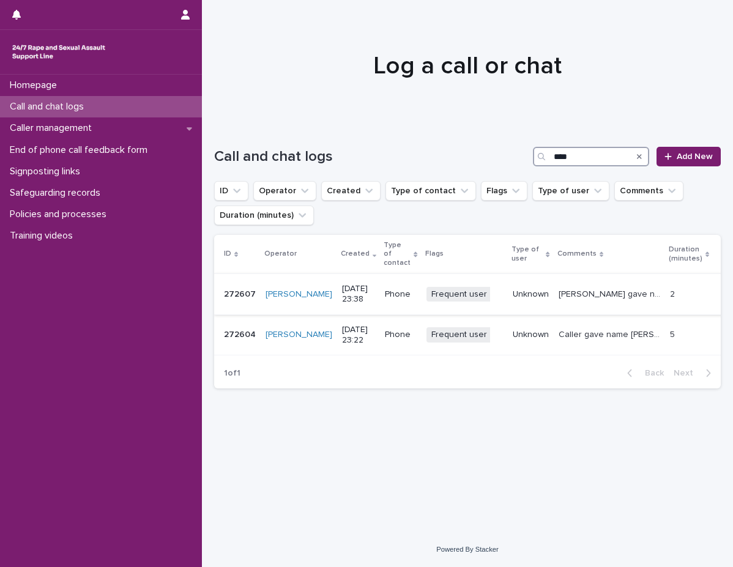
type input "****"
click at [589, 298] on td "[PERSON_NAME] gave name [PERSON_NAME] again (2nd time SLW spoke with them [DATE…" at bounding box center [609, 294] width 111 height 41
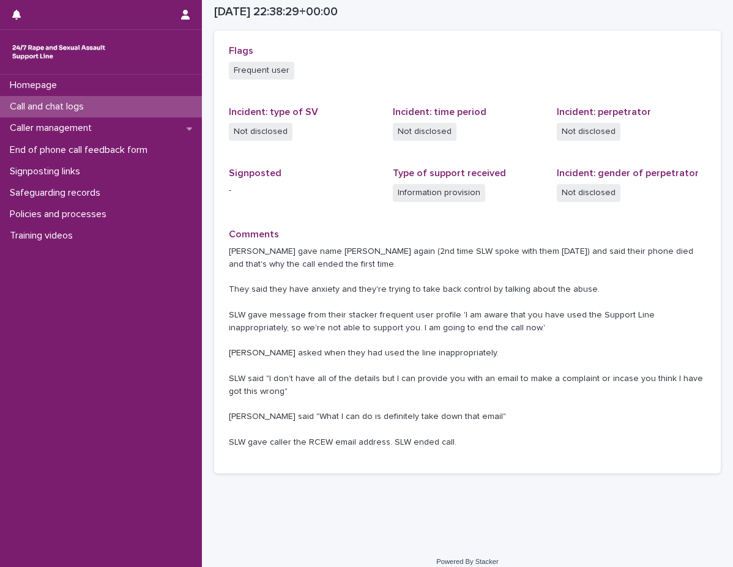
scroll to position [367, 0]
click at [111, 111] on div "Call and chat logs" at bounding box center [101, 106] width 202 height 21
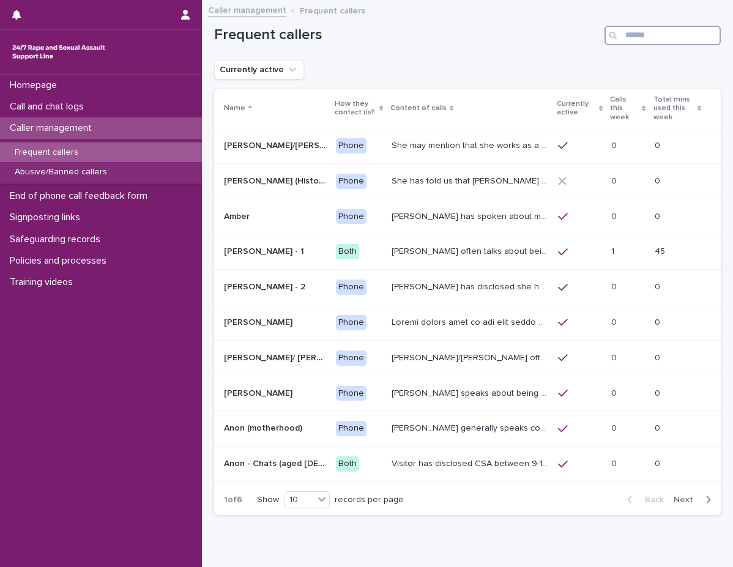
click at [632, 43] on input "Search" at bounding box center [663, 36] width 116 height 20
type input "*"
click at [101, 164] on div "Abusive/Banned callers" at bounding box center [101, 172] width 202 height 20
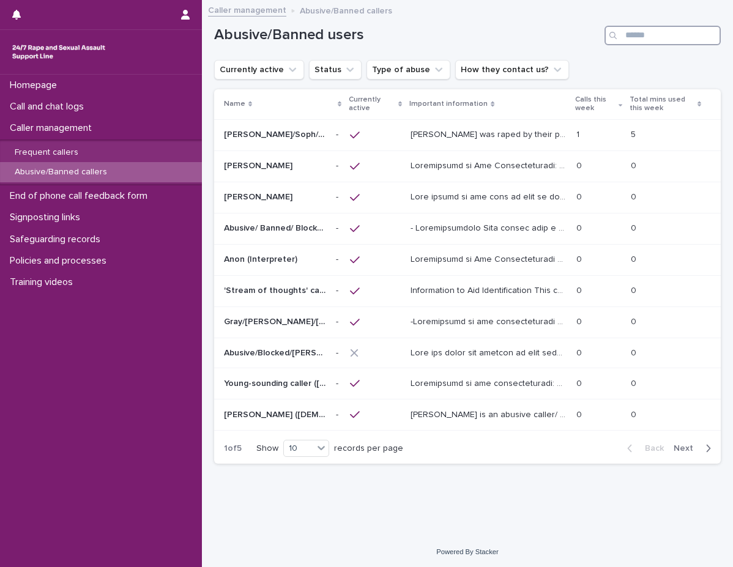
click at [670, 36] on input "Search" at bounding box center [663, 36] width 116 height 20
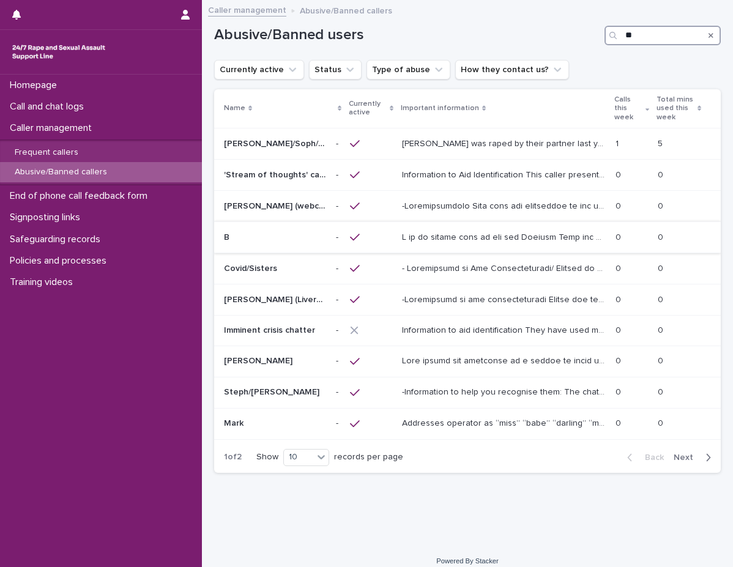
type input "*"
click at [425, 230] on p at bounding box center [505, 236] width 206 height 13
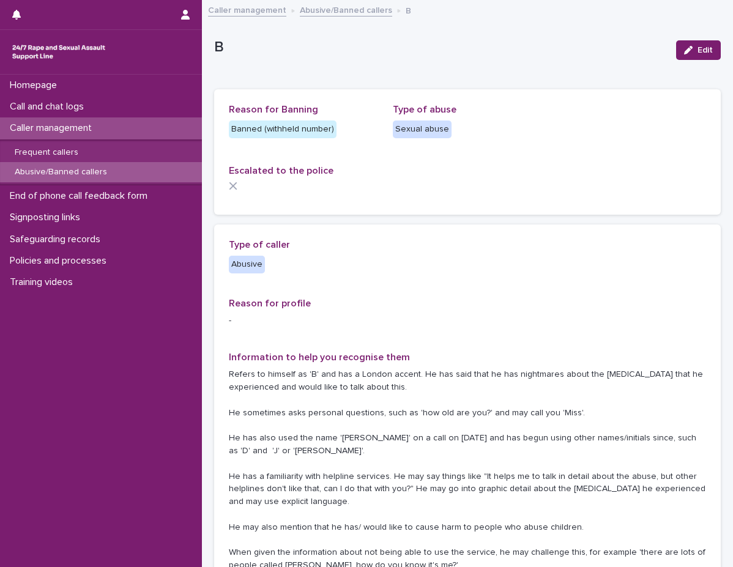
click at [447, 214] on div "Reason for Banning Banned (withheld number) Type of abuse [MEDICAL_DATA] Escala…" at bounding box center [467, 151] width 507 height 125
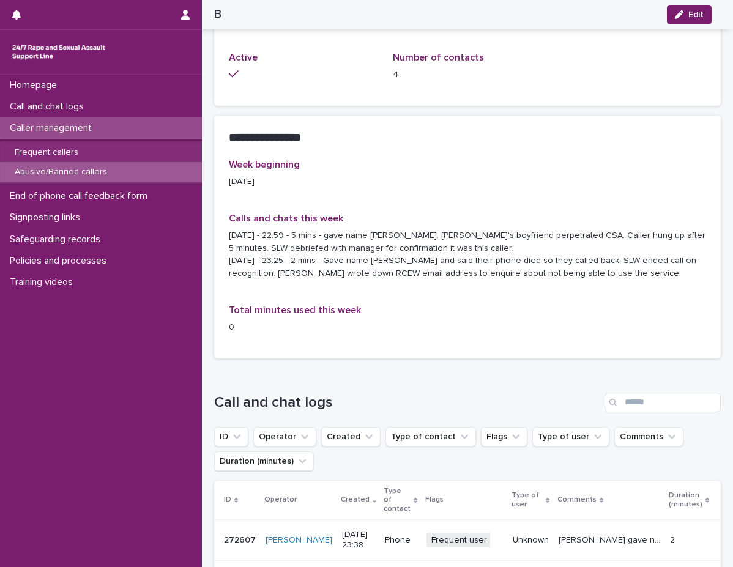
scroll to position [918, 0]
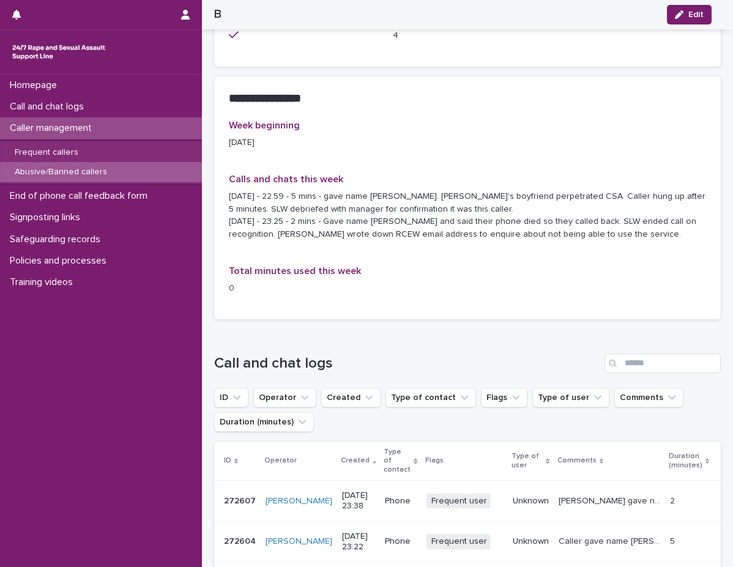
click at [569, 494] on p "[PERSON_NAME] gave name [PERSON_NAME] again (2nd time SLW spoke with them [DATE…" at bounding box center [611, 500] width 104 height 13
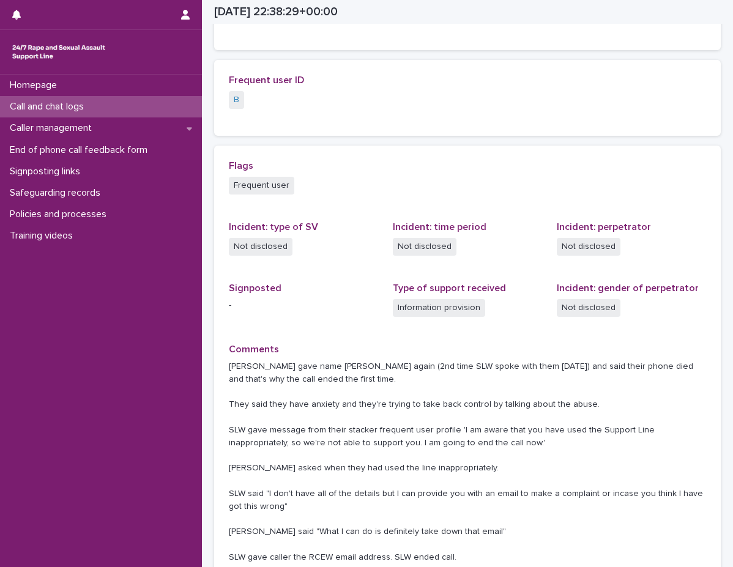
scroll to position [316, 0]
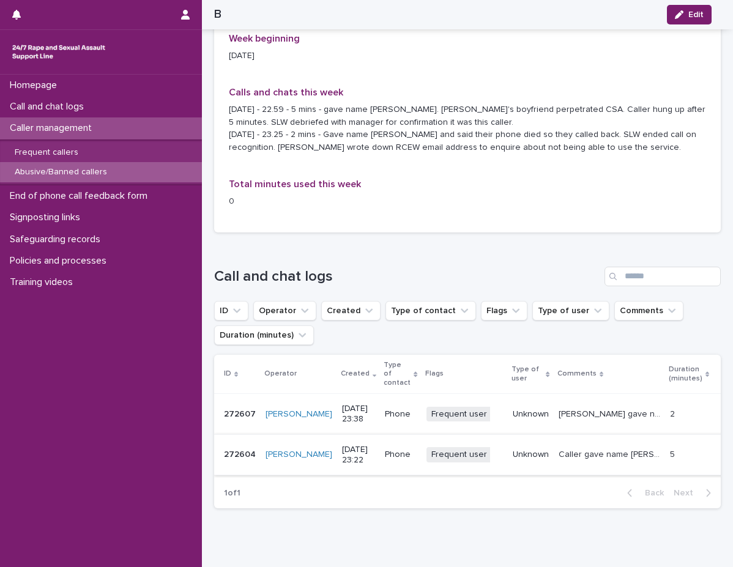
scroll to position [1013, 0]
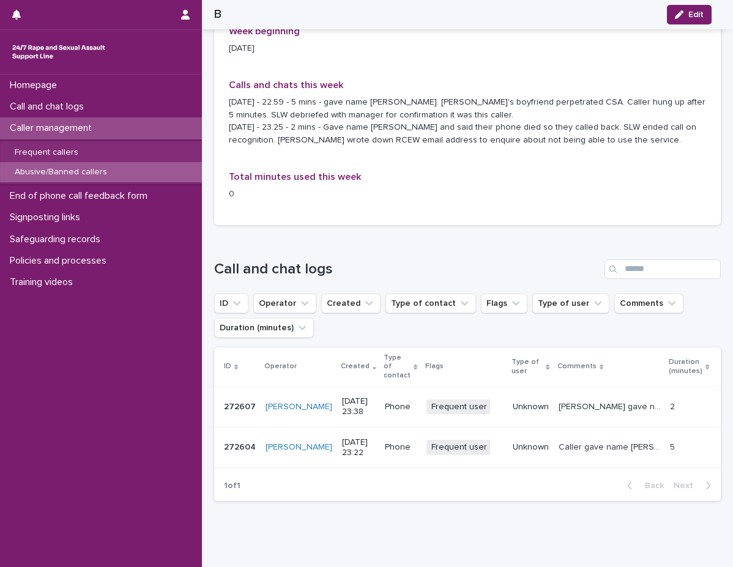
click at [571, 440] on p "Caller gave name [PERSON_NAME]. [PERSON_NAME] kept muting themself after every …" at bounding box center [611, 446] width 104 height 13
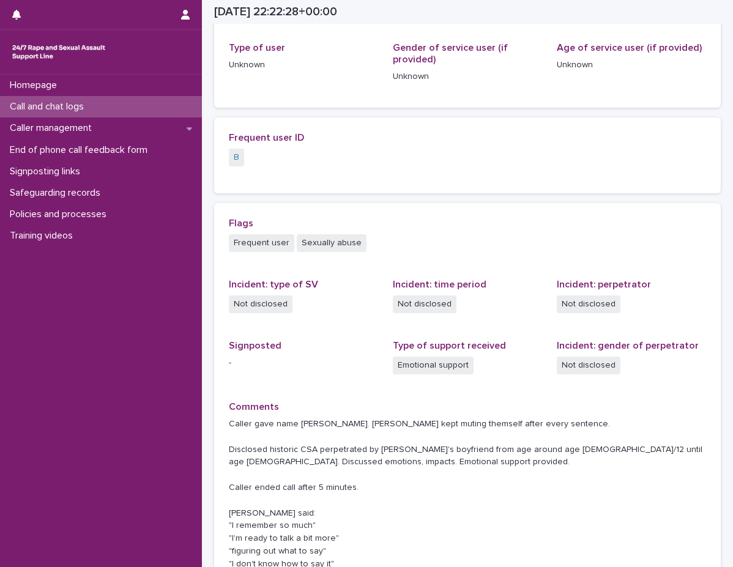
click at [491, 441] on p "Caller gave name [PERSON_NAME]. [PERSON_NAME] kept muting themself after every …" at bounding box center [468, 513] width 478 height 191
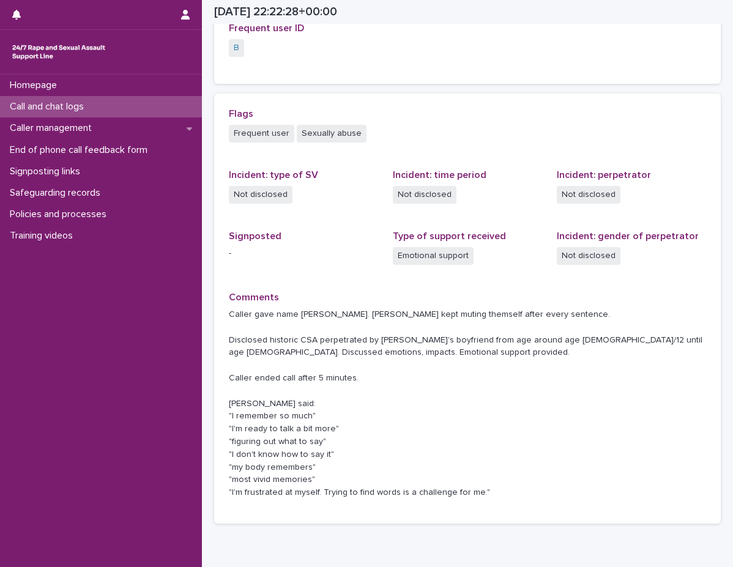
scroll to position [316, 0]
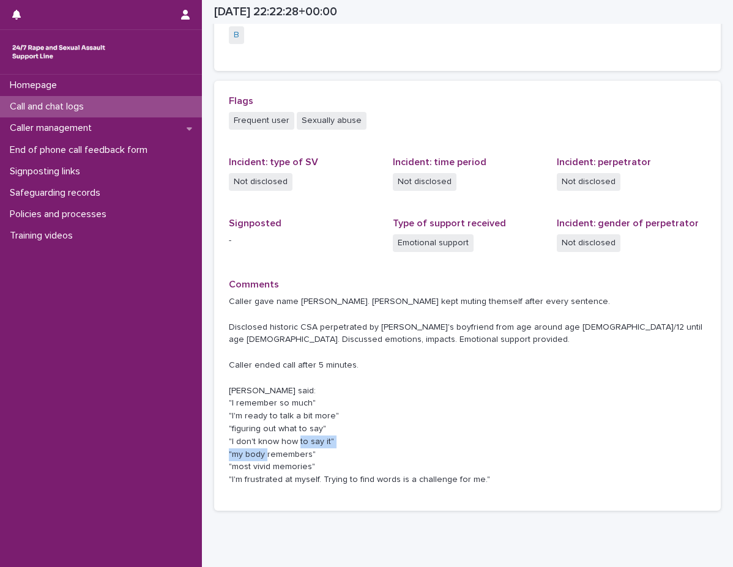
drag, startPoint x: 269, startPoint y: 483, endPoint x: 350, endPoint y: 480, distance: 80.3
click at [346, 480] on p "Caller gave name [PERSON_NAME]. [PERSON_NAME] kept muting themself after every …" at bounding box center [468, 391] width 478 height 191
click at [354, 449] on p "Caller gave name [PERSON_NAME]. [PERSON_NAME] kept muting themself after every …" at bounding box center [468, 391] width 478 height 191
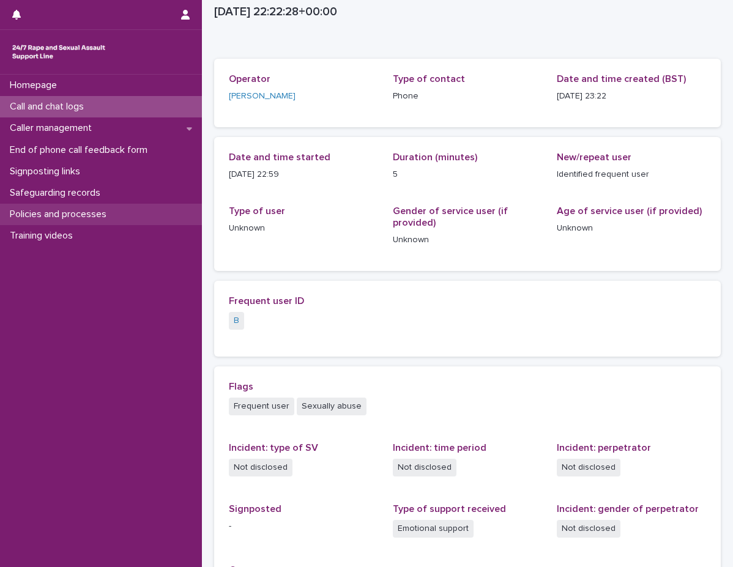
scroll to position [10, 0]
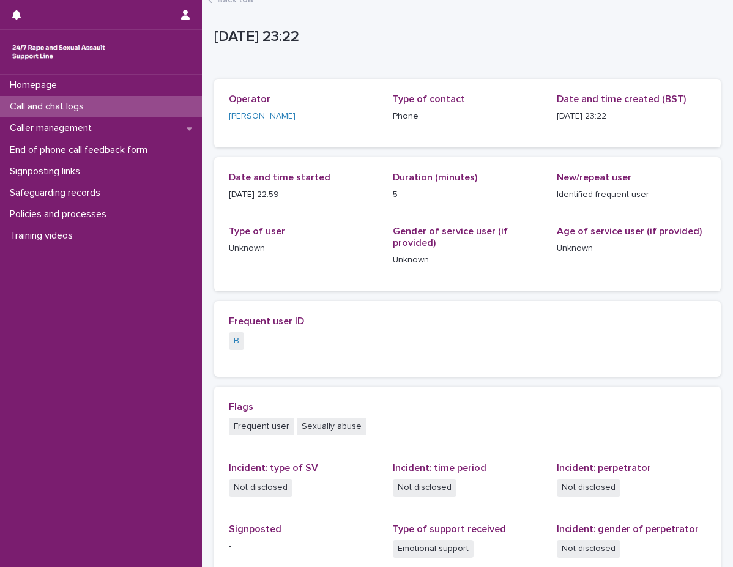
click at [101, 111] on div "Call and chat logs" at bounding box center [101, 106] width 202 height 21
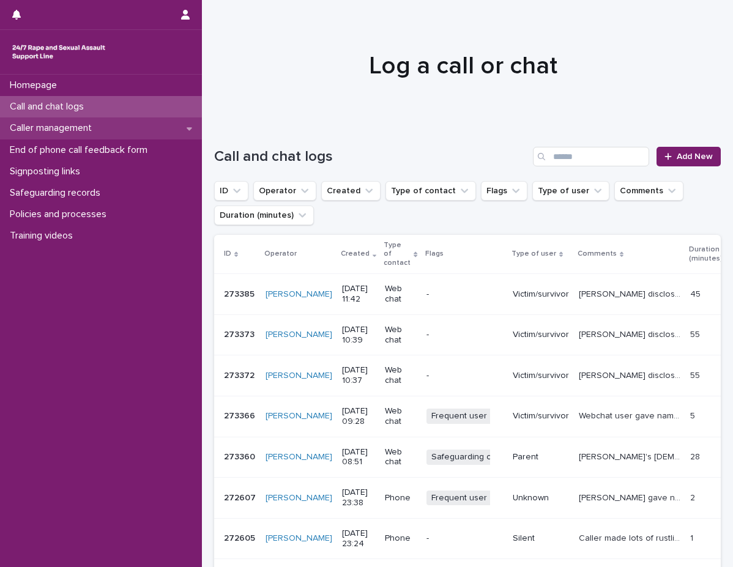
click at [98, 124] on p "Caller management" at bounding box center [53, 128] width 97 height 12
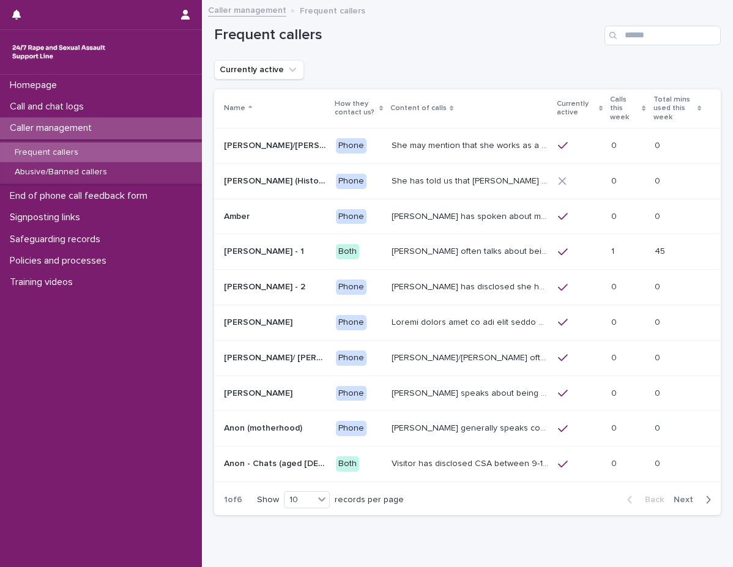
click at [558, 37] on h1 "Frequent callers" at bounding box center [407, 35] width 386 height 18
click at [77, 169] on p "Abusive/Banned callers" at bounding box center [61, 172] width 112 height 10
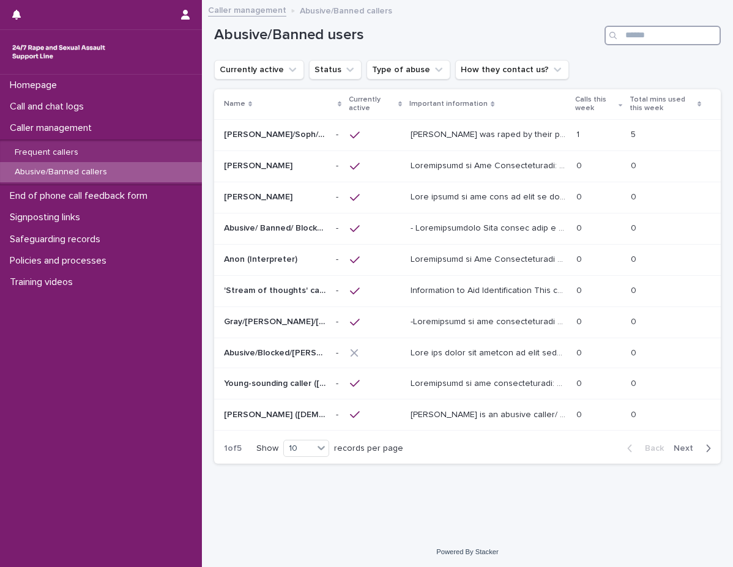
click at [649, 38] on input "Search" at bounding box center [663, 36] width 116 height 20
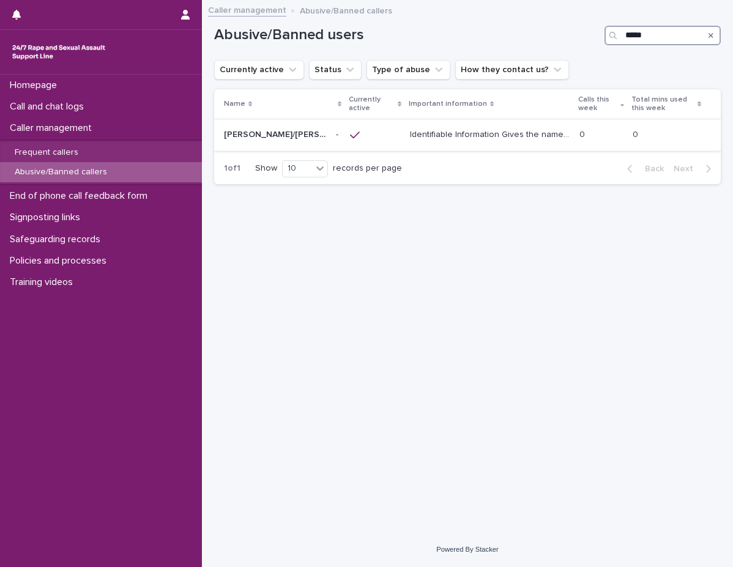
type input "*****"
click at [502, 137] on p "Identifiable Information Gives the names [PERSON_NAME], [PERSON_NAME], [PERSON_…" at bounding box center [491, 133] width 162 height 13
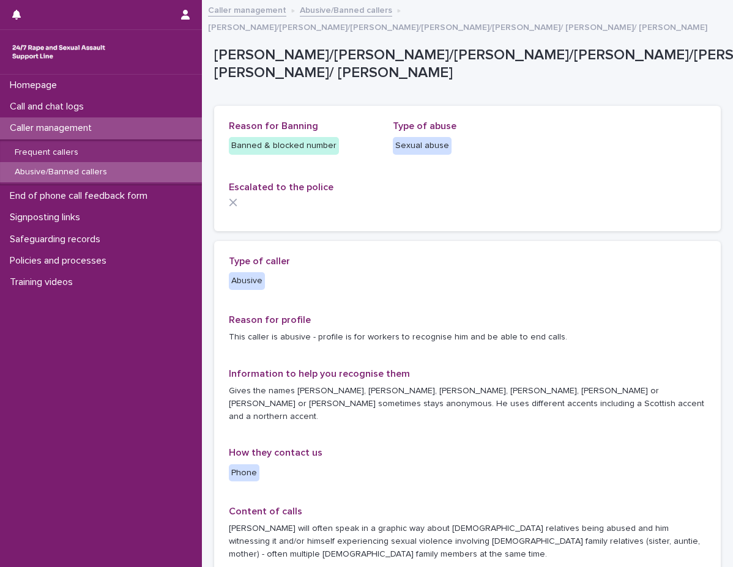
click at [466, 256] on div "Type of caller Abusive Reason for profile This caller is abusive - profile is f…" at bounding box center [468, 571] width 478 height 631
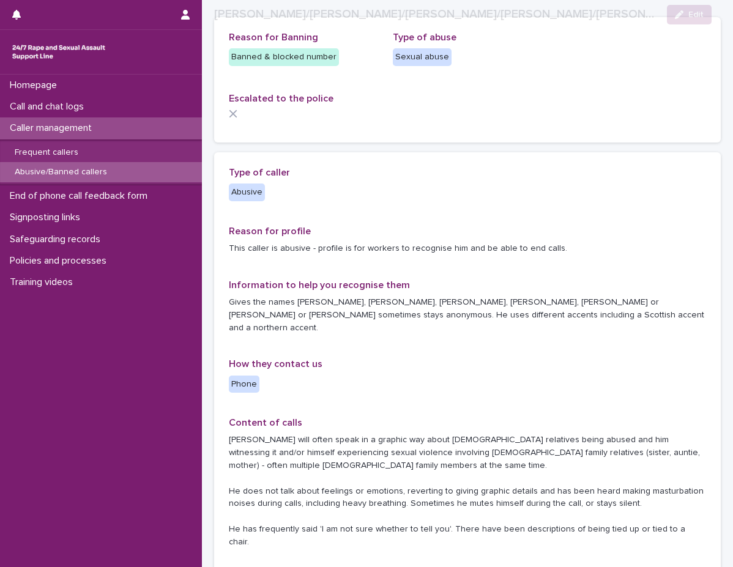
scroll to position [122, 0]
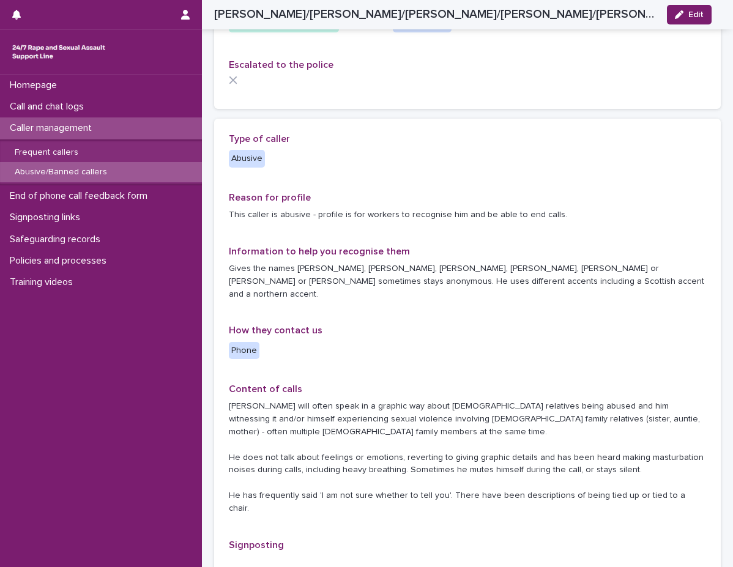
click at [155, 130] on div "Caller management" at bounding box center [101, 128] width 202 height 21
